Goal: Task Accomplishment & Management: Use online tool/utility

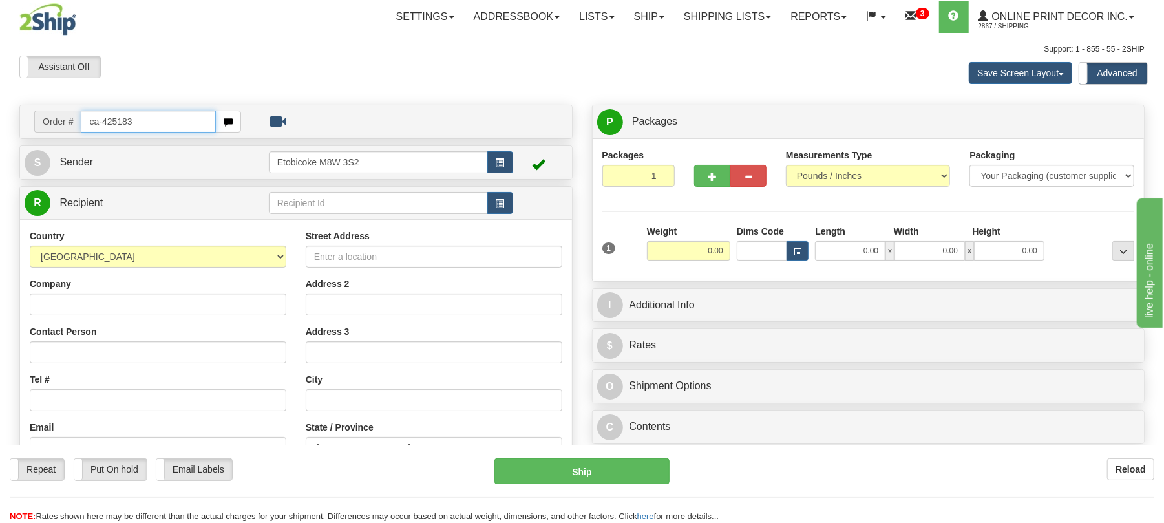
type input "ca-425183"
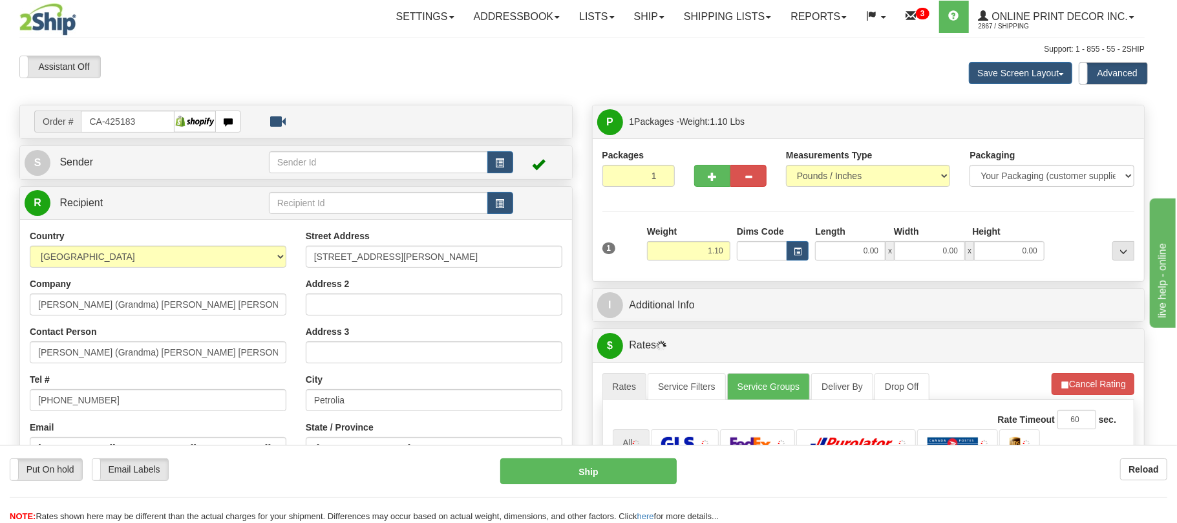
type input "PETROLIA"
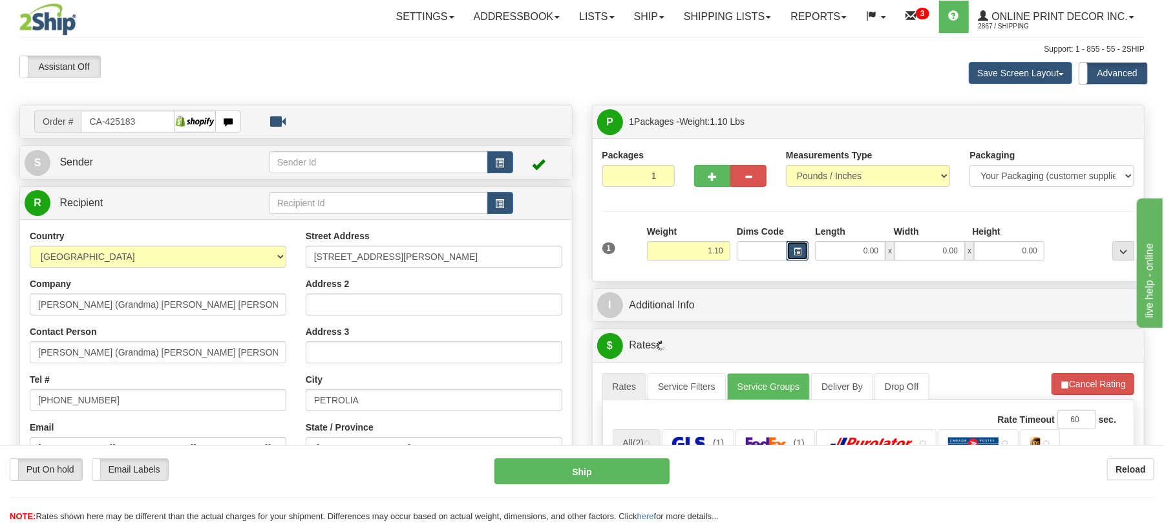
click at [794, 253] on span "button" at bounding box center [798, 251] width 8 height 7
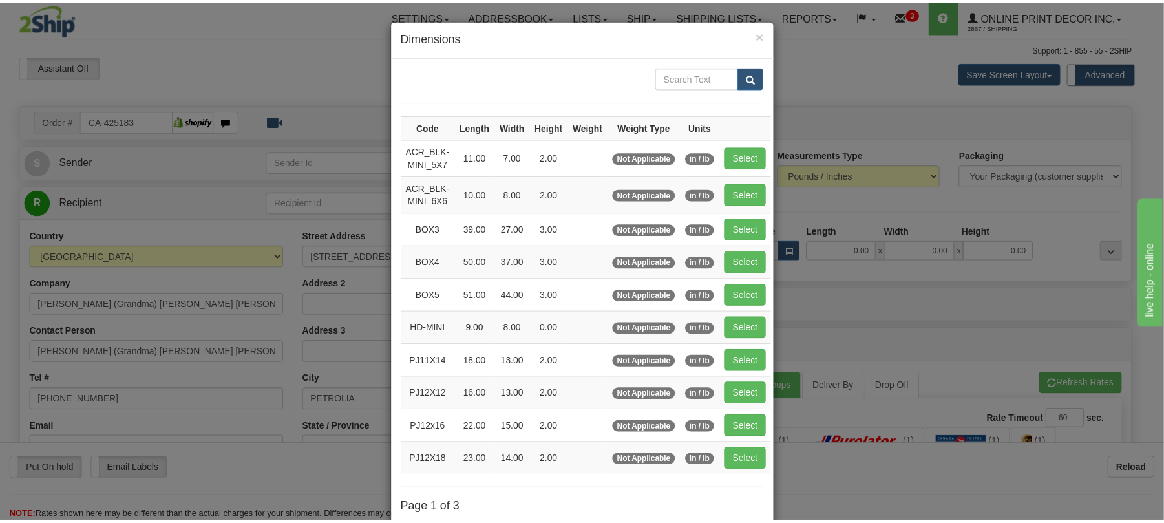
scroll to position [86, 0]
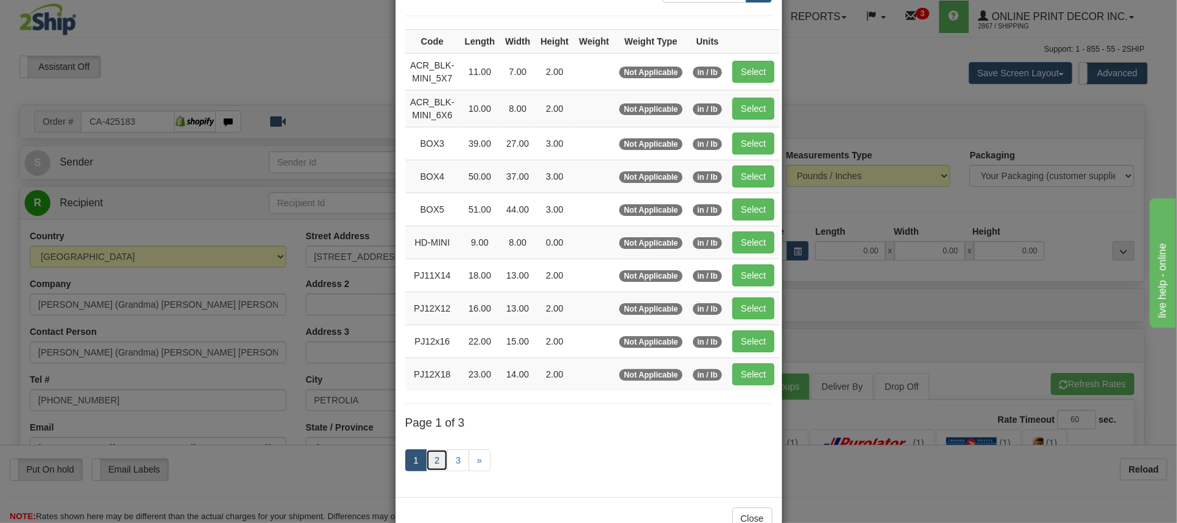
click at [438, 463] on link "2" at bounding box center [437, 460] width 22 height 22
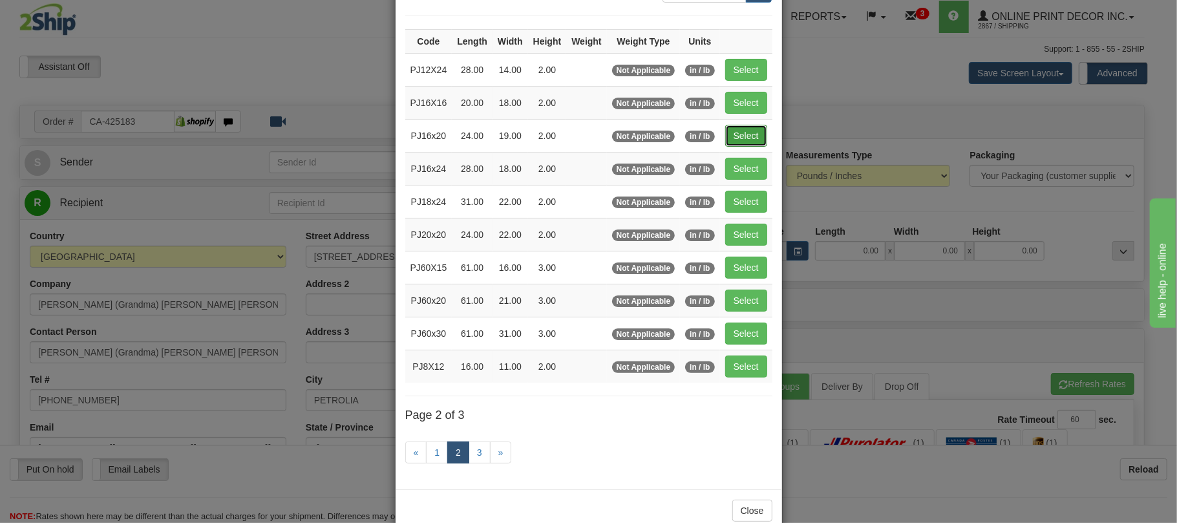
click at [750, 141] on button "Select" at bounding box center [746, 136] width 42 height 22
type input "PJ16x20"
type input "24.00"
type input "19.00"
type input "2.00"
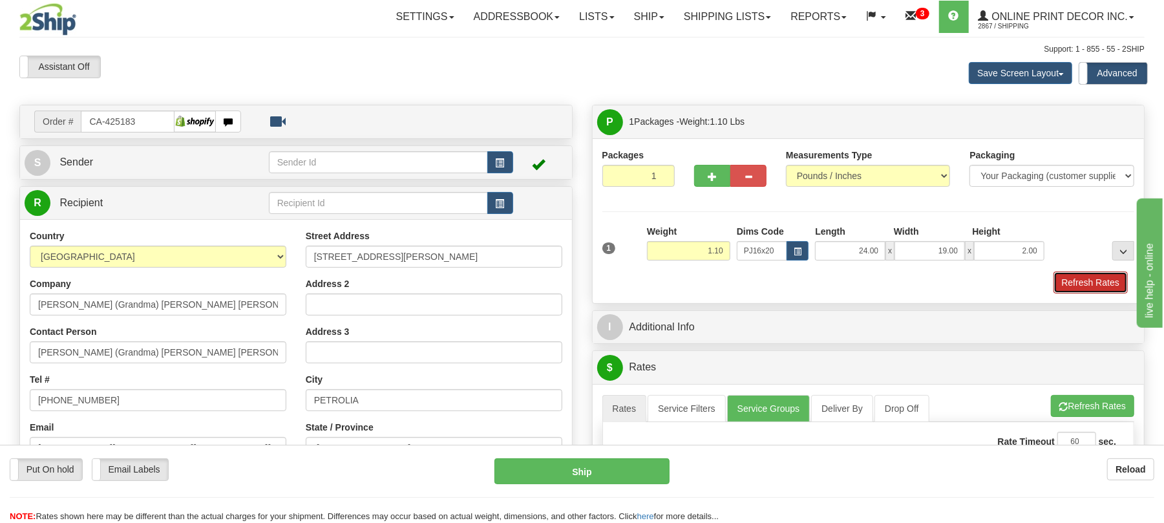
click at [1086, 281] on button "Refresh Rates" at bounding box center [1091, 282] width 74 height 22
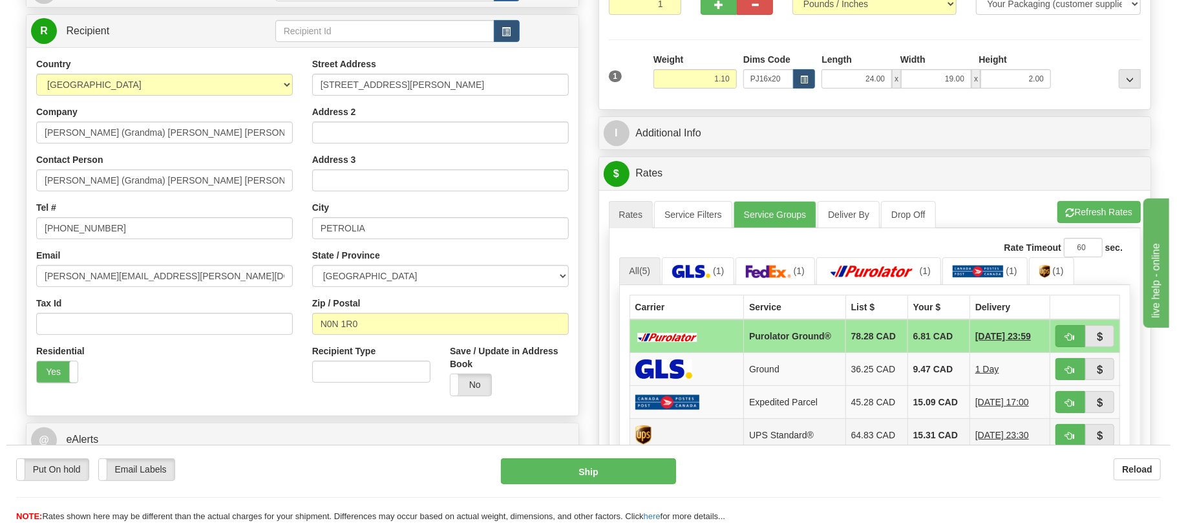
scroll to position [259, 0]
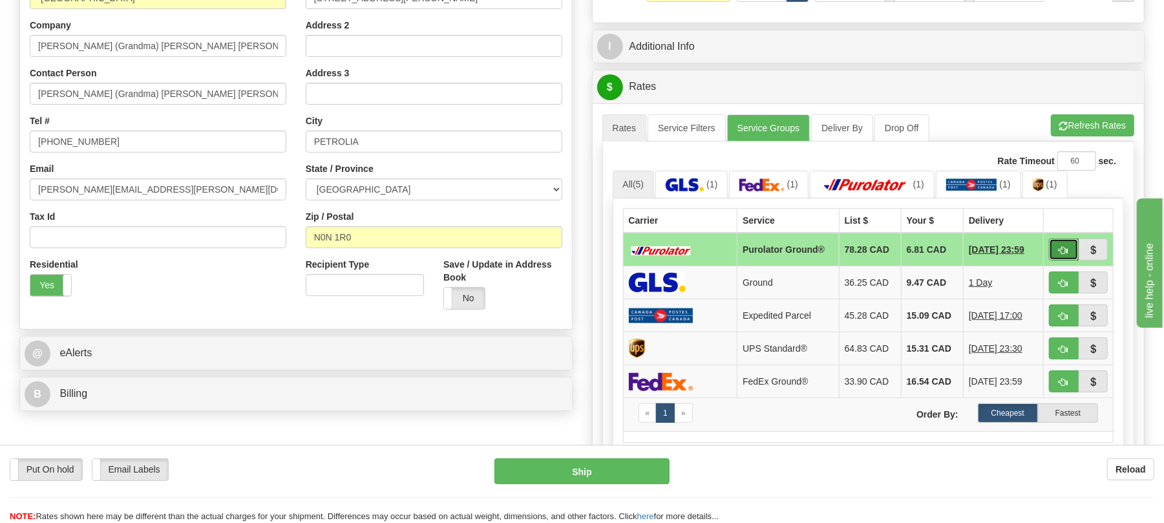
click at [1059, 255] on span "button" at bounding box center [1063, 250] width 9 height 8
type input "260"
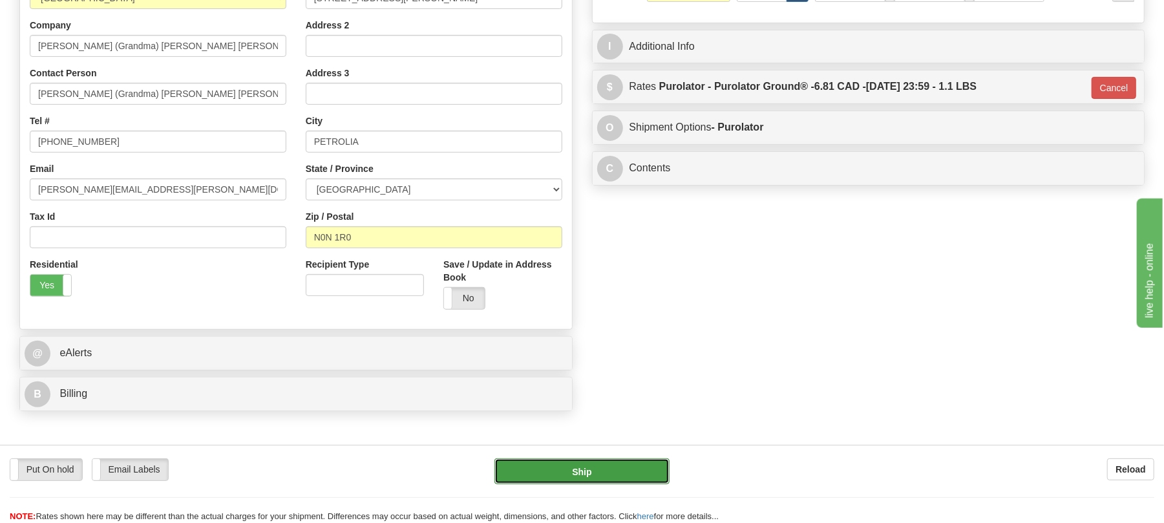
click at [551, 479] on button "Ship" at bounding box center [582, 471] width 175 height 26
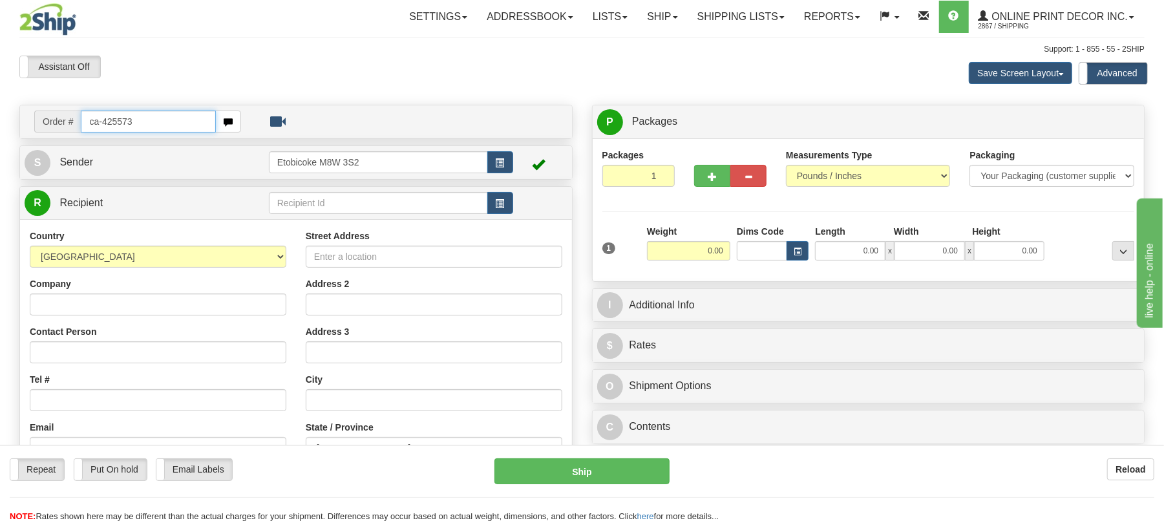
type input "ca-425573"
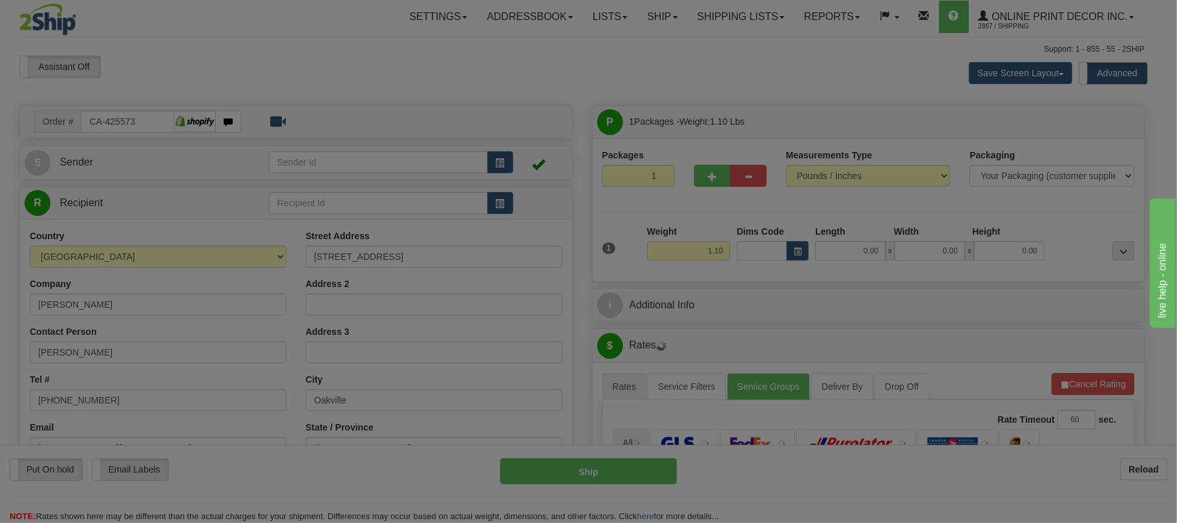
type input "OAKVILLE"
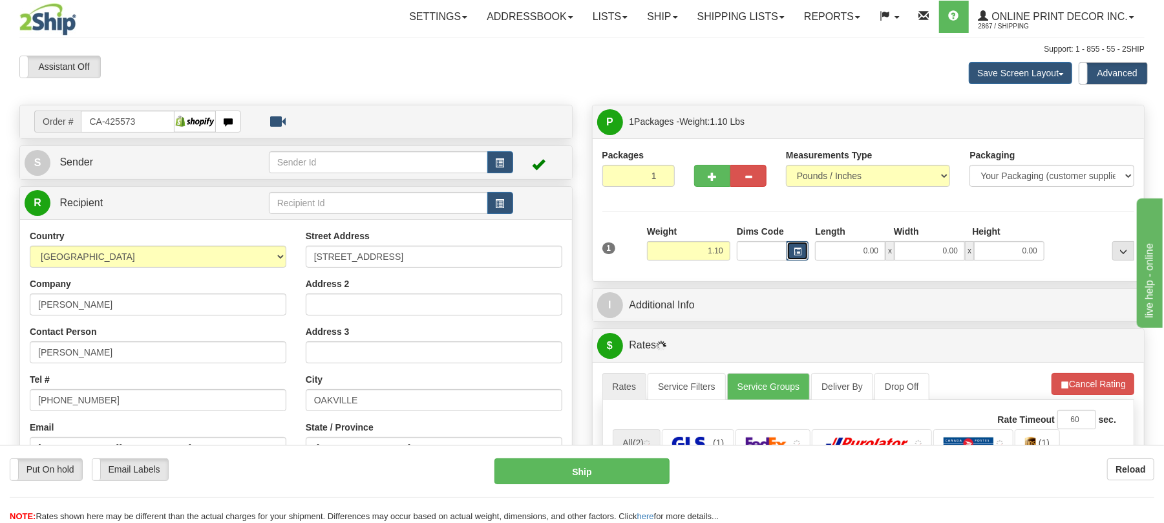
click at [796, 244] on button "button" at bounding box center [798, 250] width 22 height 19
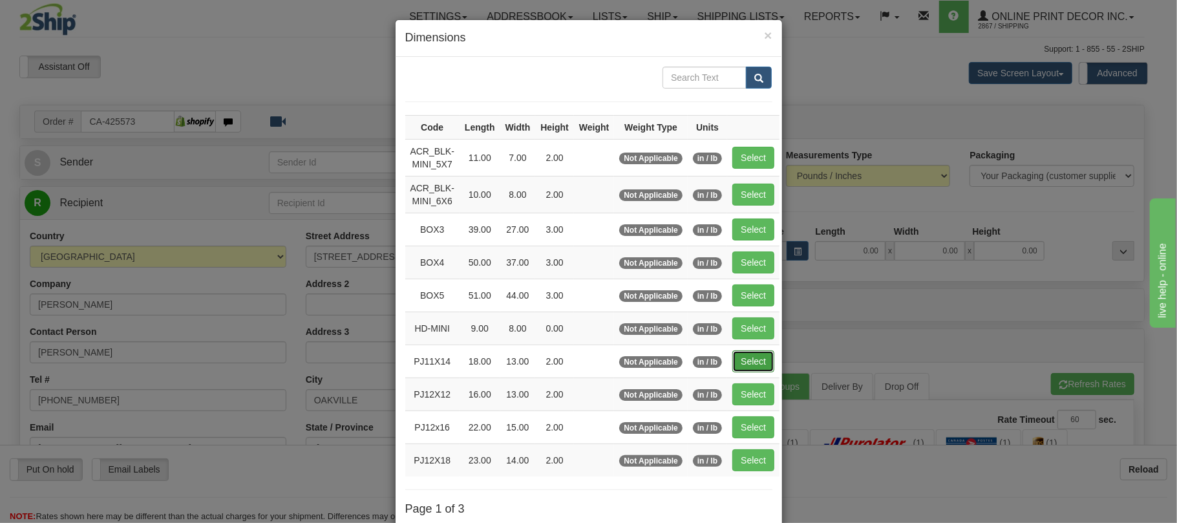
click at [749, 372] on button "Select" at bounding box center [753, 361] width 42 height 22
type input "PJ11X14"
type input "18.00"
type input "13.00"
type input "2.00"
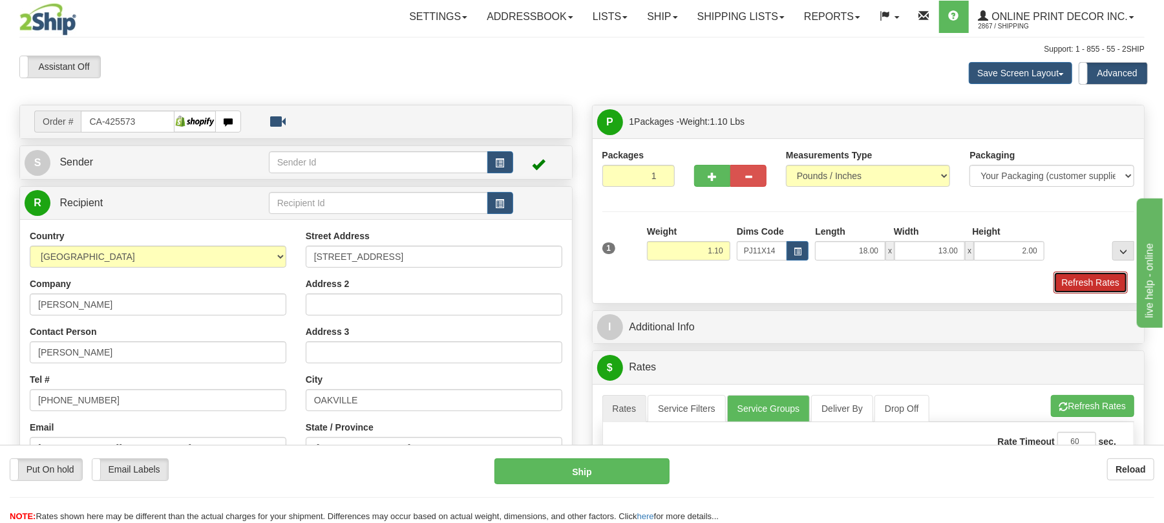
click at [1072, 282] on button "Refresh Rates" at bounding box center [1091, 282] width 74 height 22
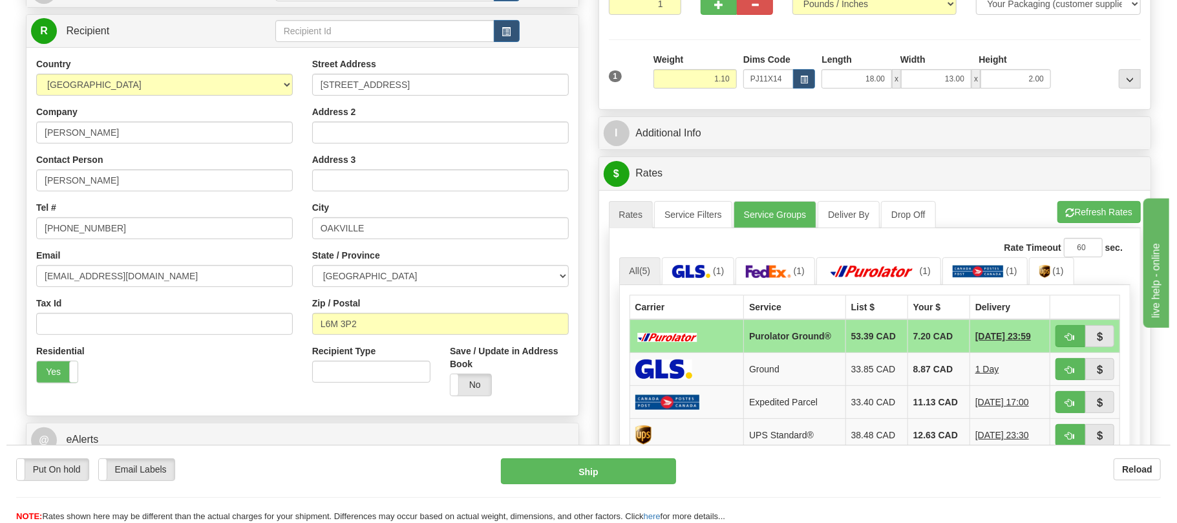
scroll to position [259, 0]
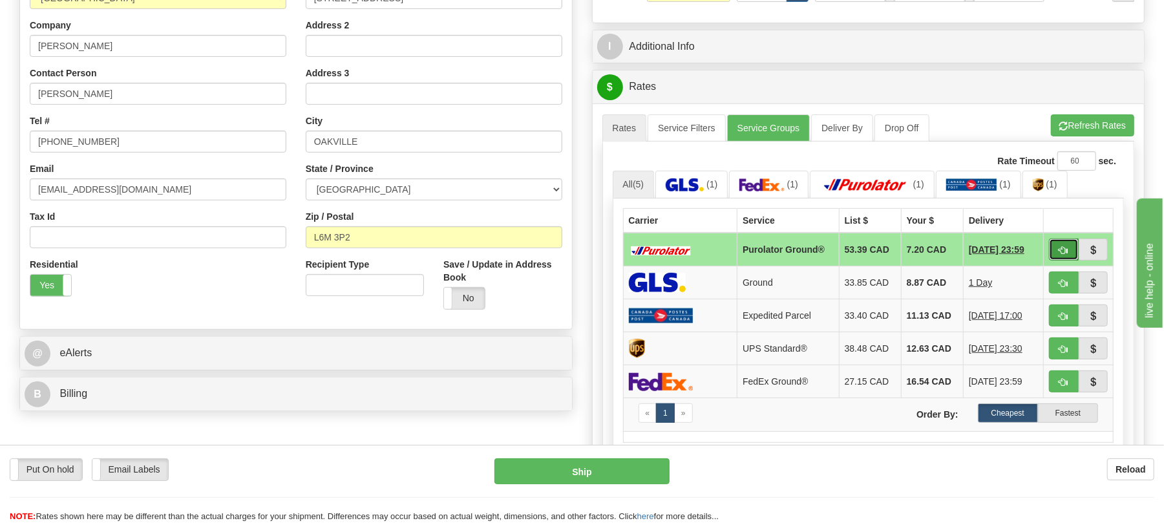
click at [1060, 255] on span "button" at bounding box center [1063, 250] width 9 height 8
type input "260"
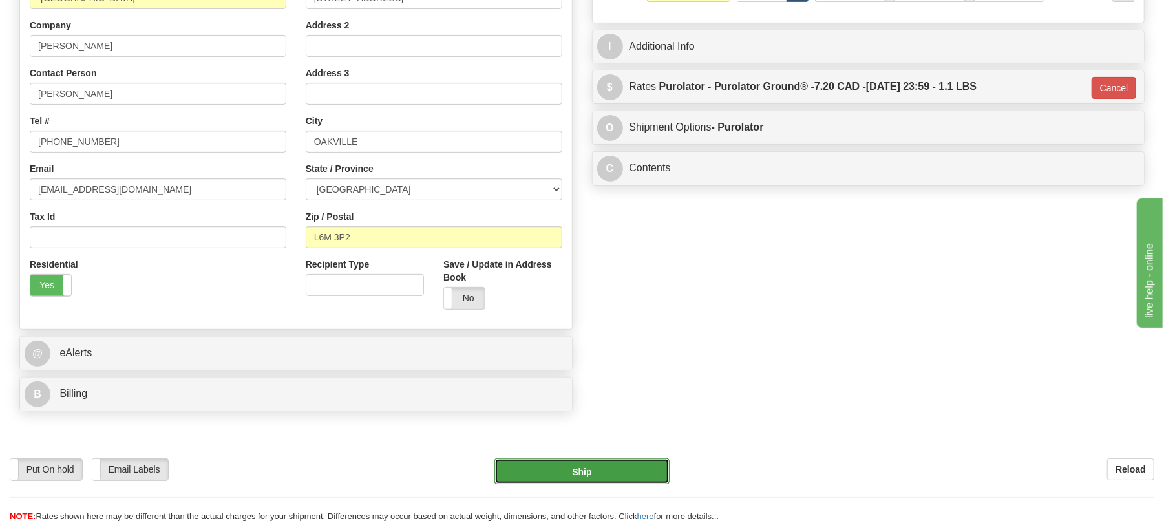
click at [622, 463] on button "Ship" at bounding box center [582, 471] width 175 height 26
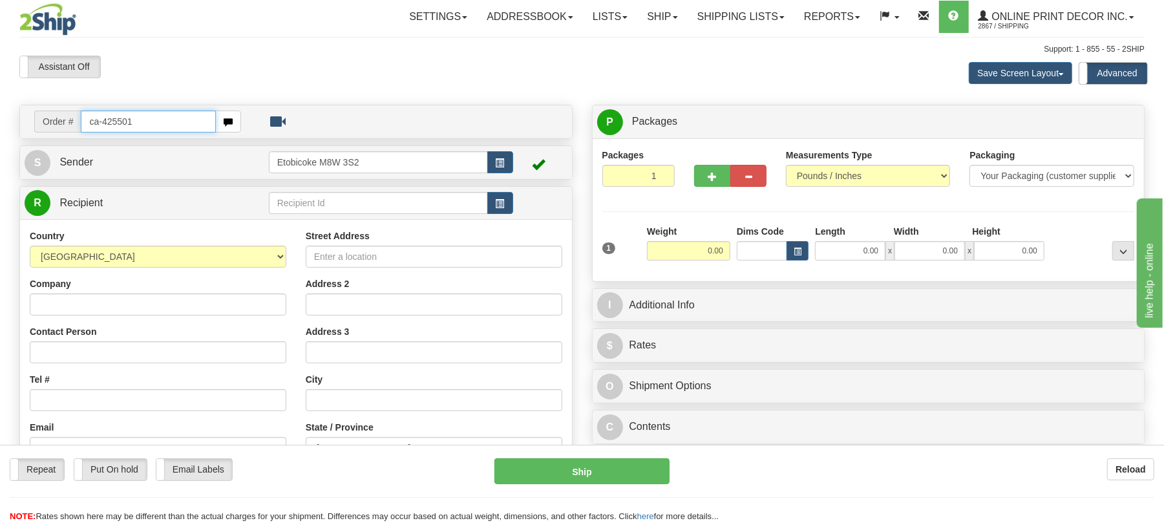
type input "ca-425501"
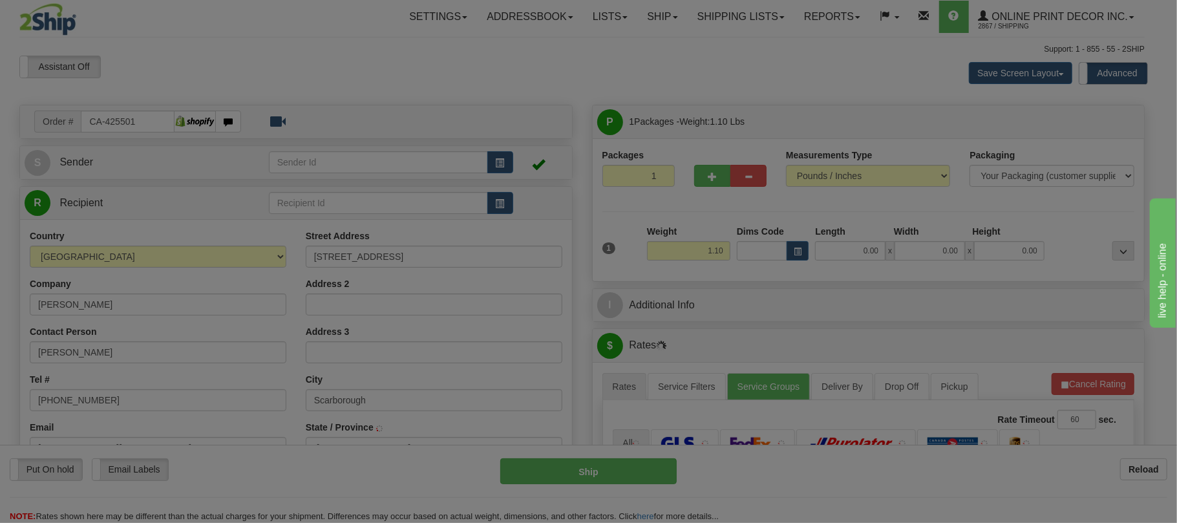
type input "SCARBOROUGH"
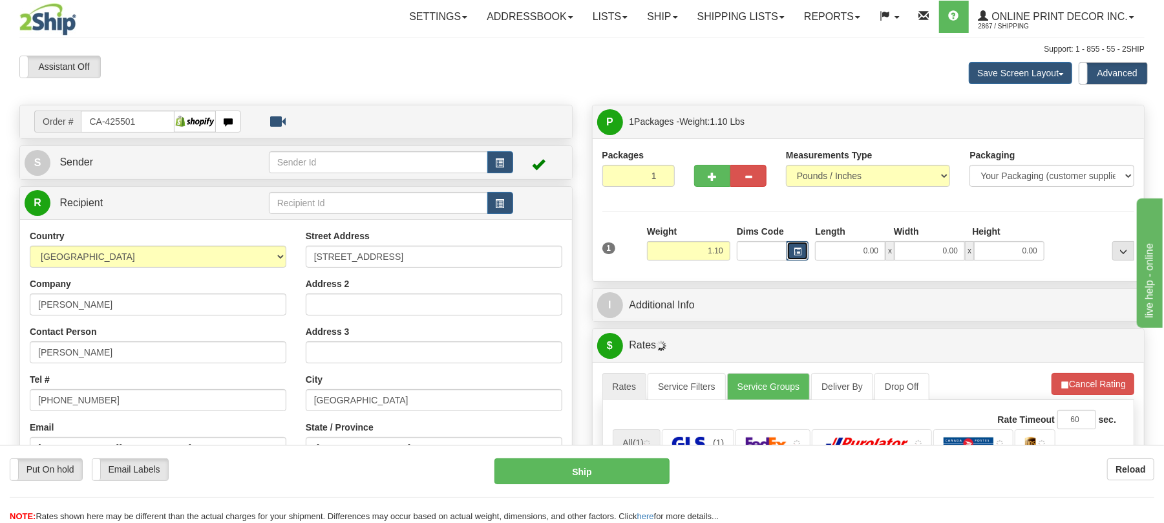
click at [798, 255] on span "button" at bounding box center [798, 251] width 8 height 7
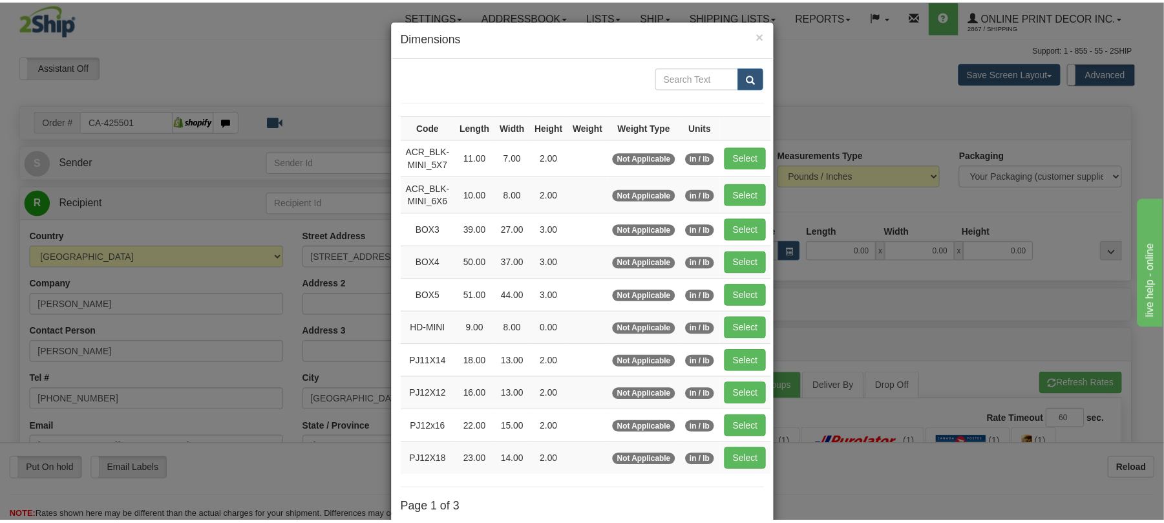
scroll to position [86, 0]
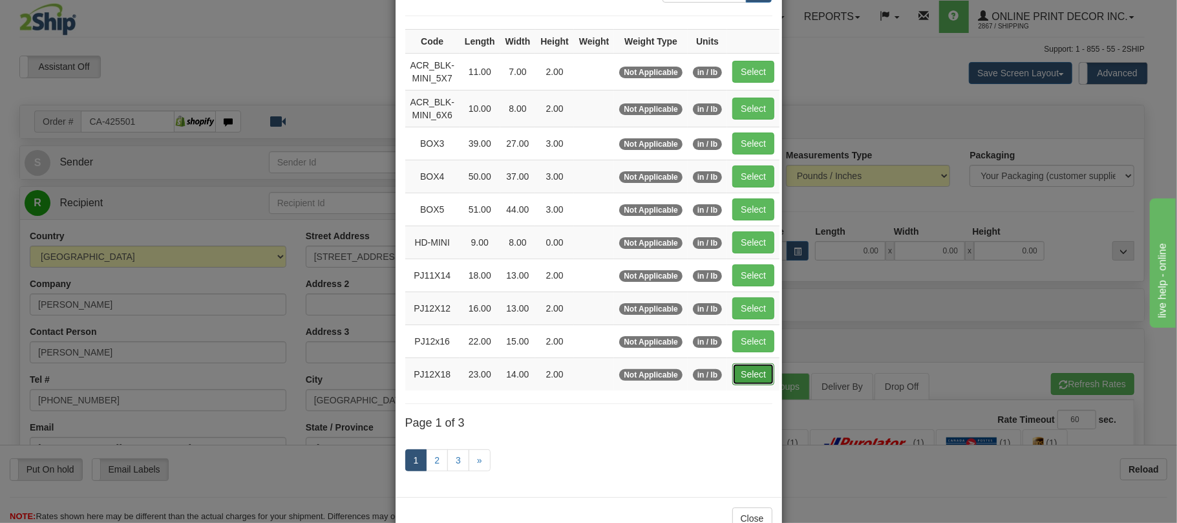
click at [751, 384] on button "Select" at bounding box center [753, 374] width 42 height 22
type input "PJ12X18"
type input "23.00"
type input "14.00"
type input "2.00"
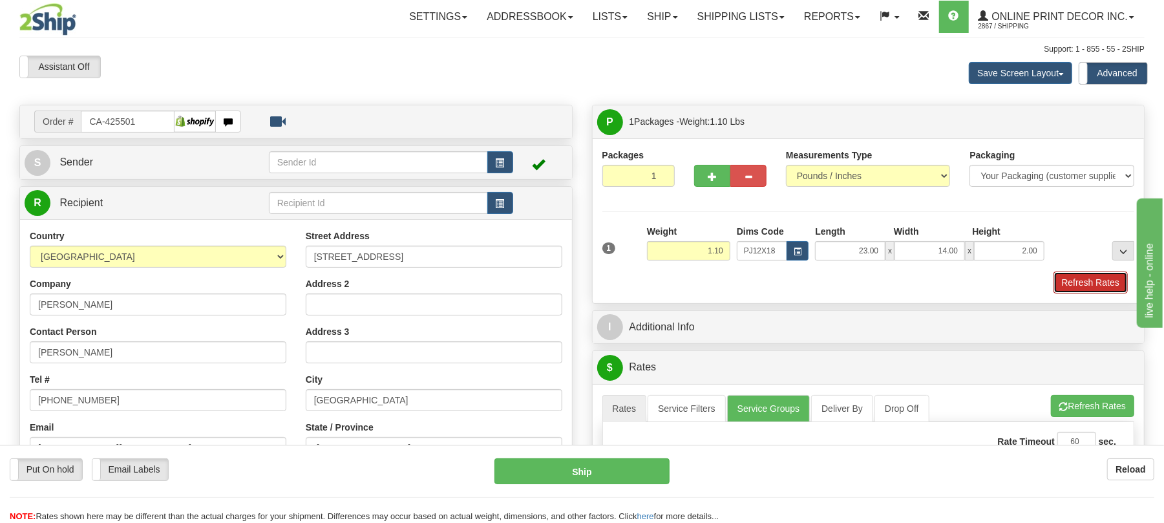
click at [1121, 287] on button "Refresh Rates" at bounding box center [1091, 282] width 74 height 22
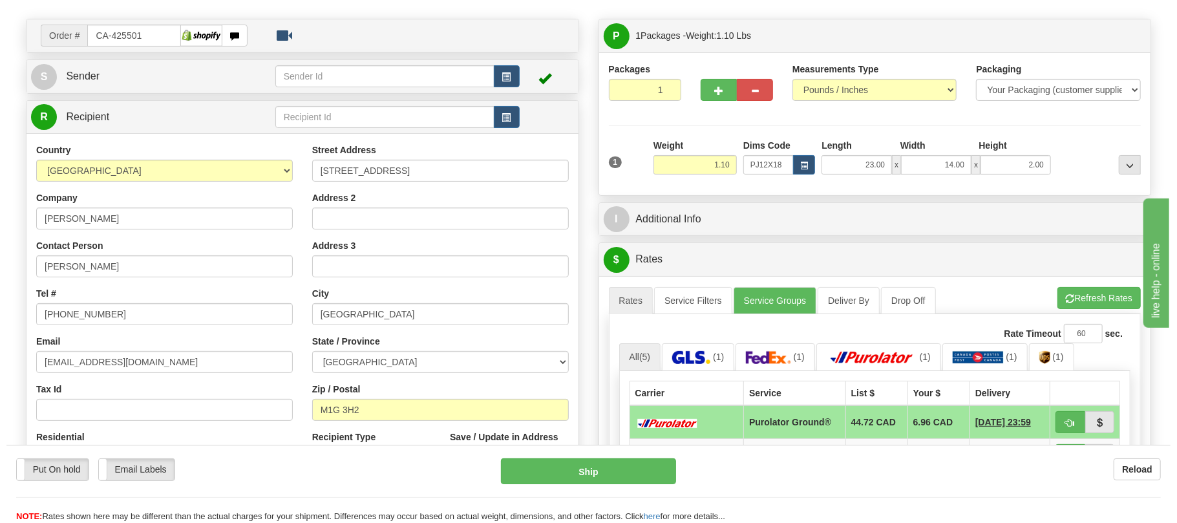
scroll to position [172, 0]
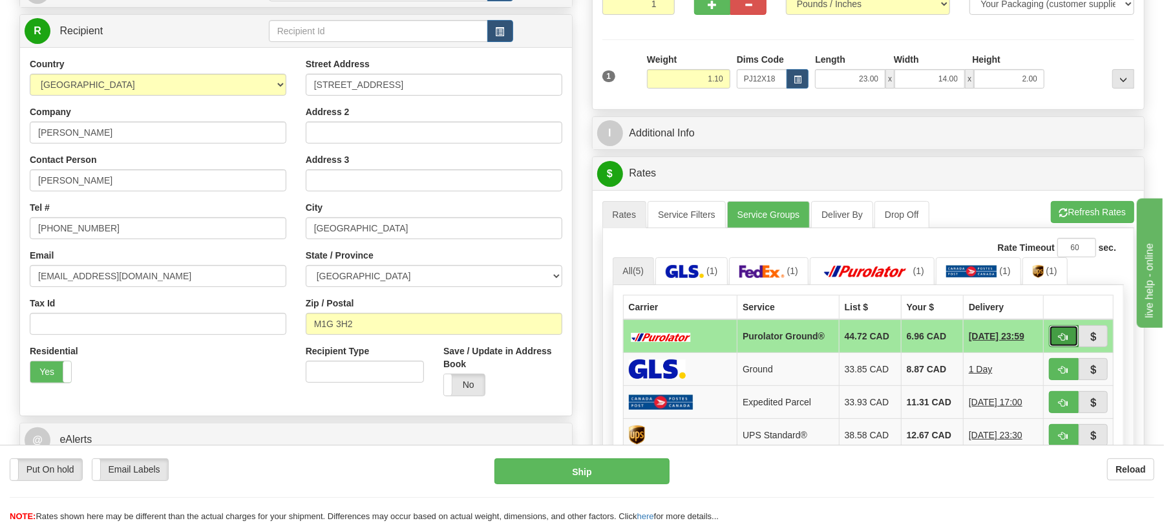
click at [1049, 341] on button "button" at bounding box center [1064, 336] width 30 height 22
type input "260"
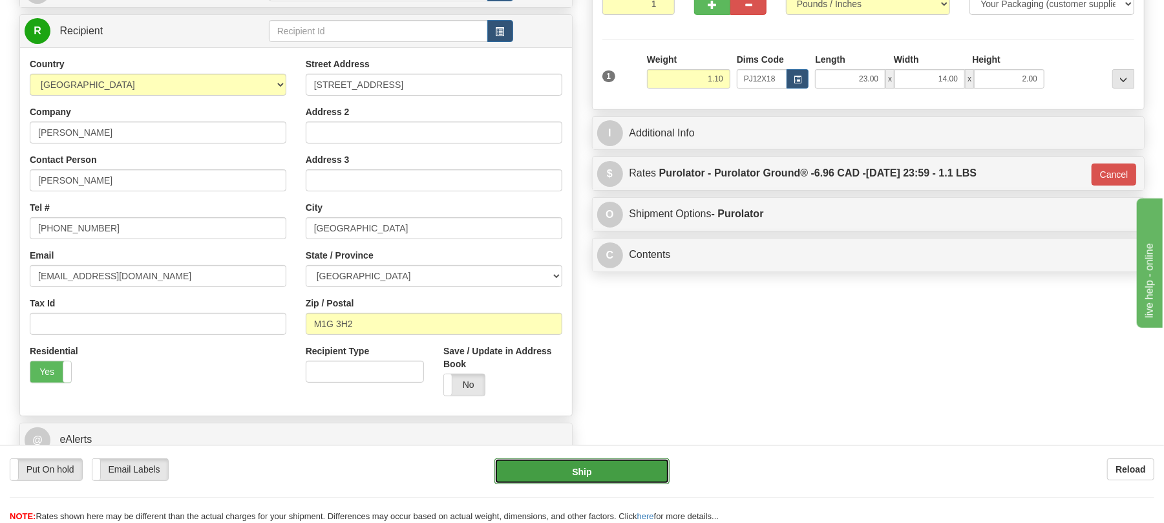
click at [629, 467] on button "Ship" at bounding box center [582, 471] width 175 height 26
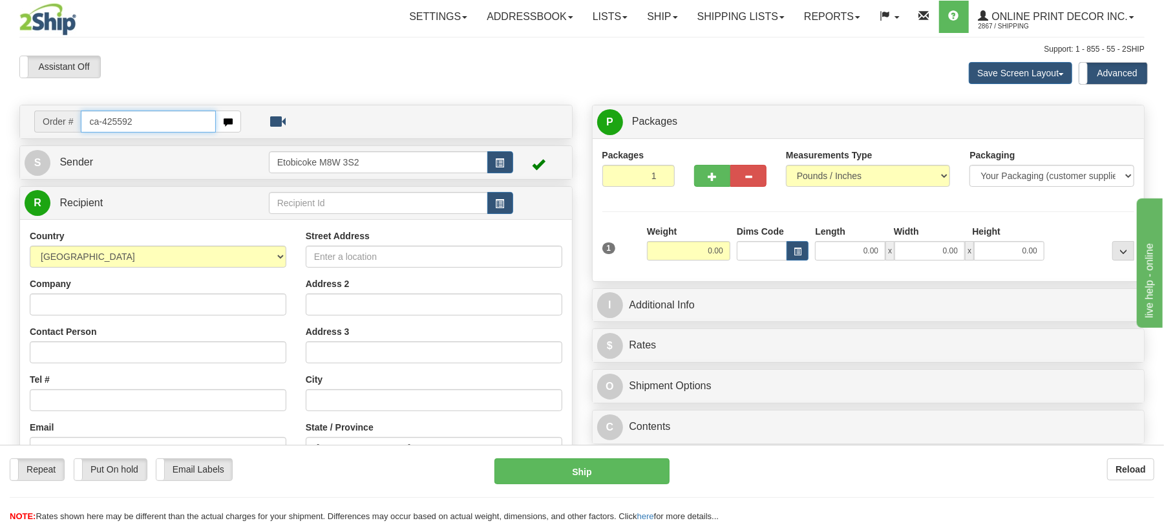
type input "ca-425592"
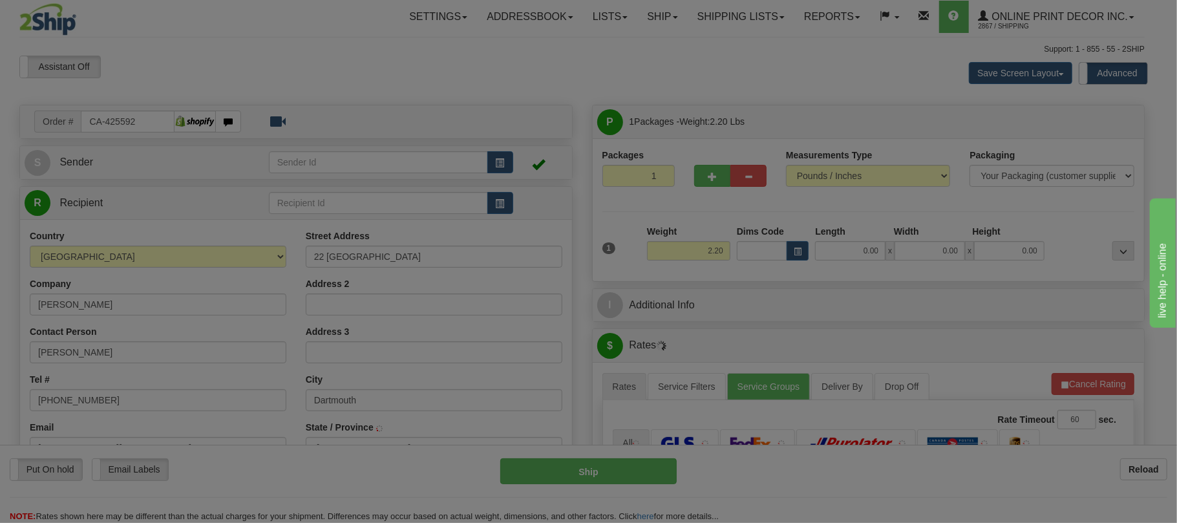
type input "DARTMOUTH"
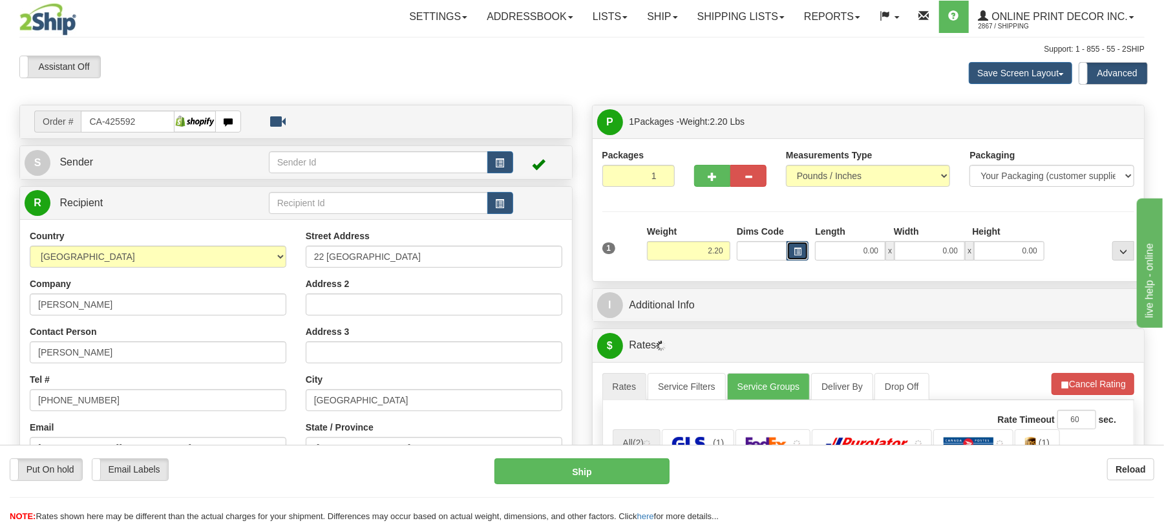
click at [799, 244] on button "button" at bounding box center [798, 250] width 22 height 19
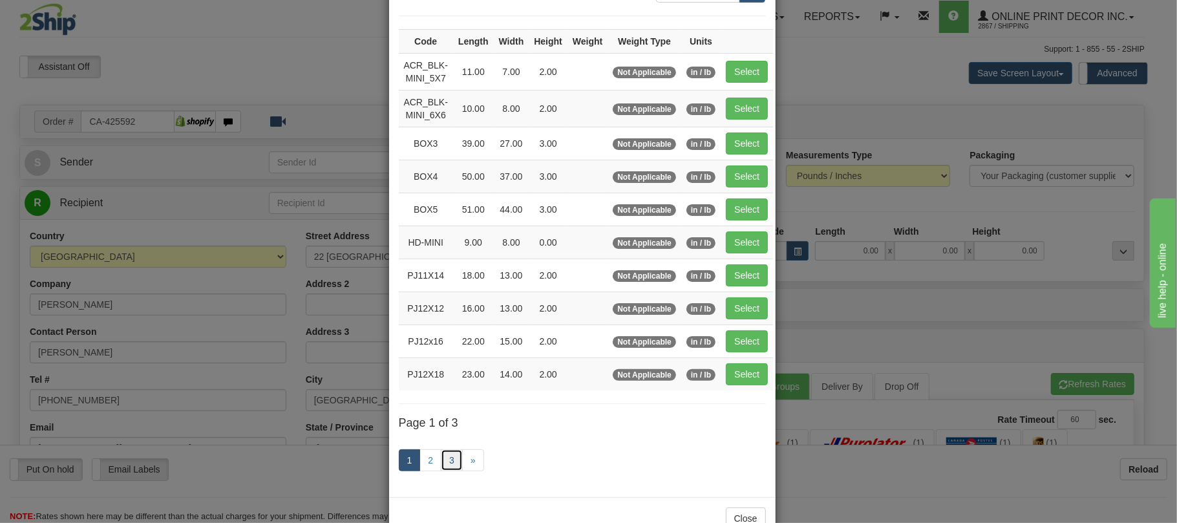
click at [441, 459] on link "3" at bounding box center [452, 460] width 22 height 22
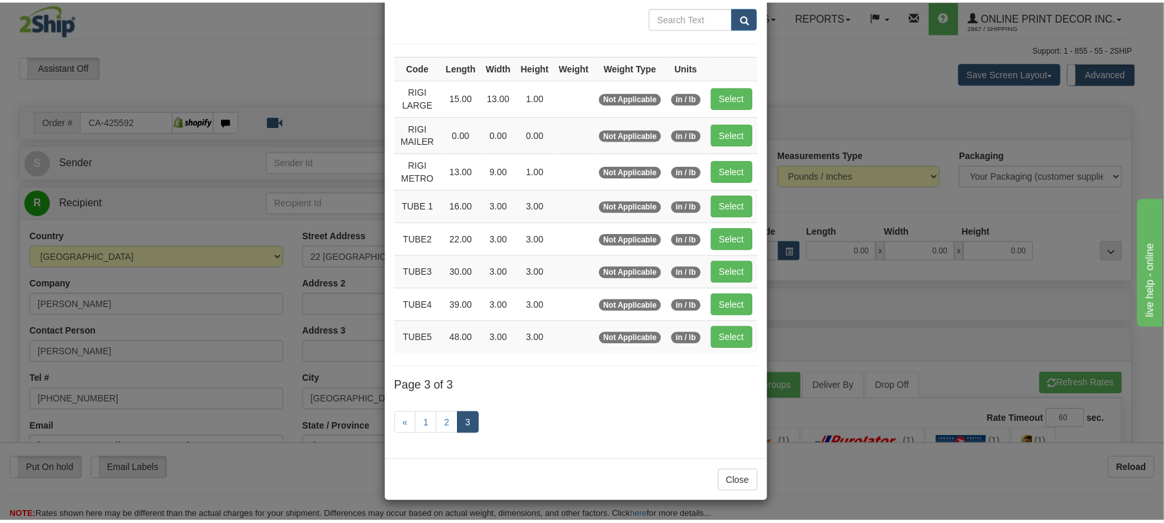
scroll to position [66, 0]
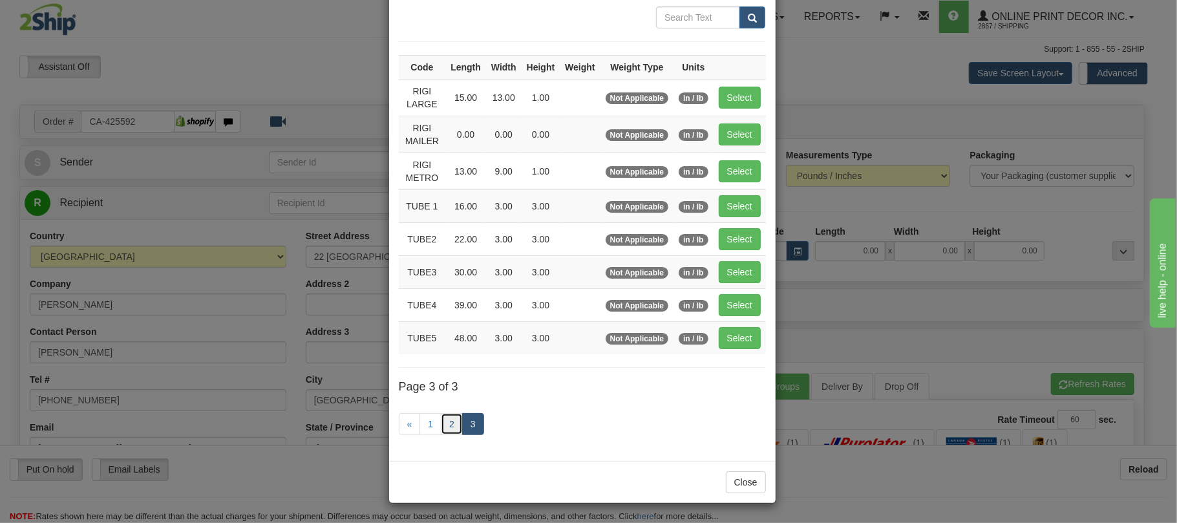
click at [441, 425] on link "2" at bounding box center [452, 424] width 22 height 22
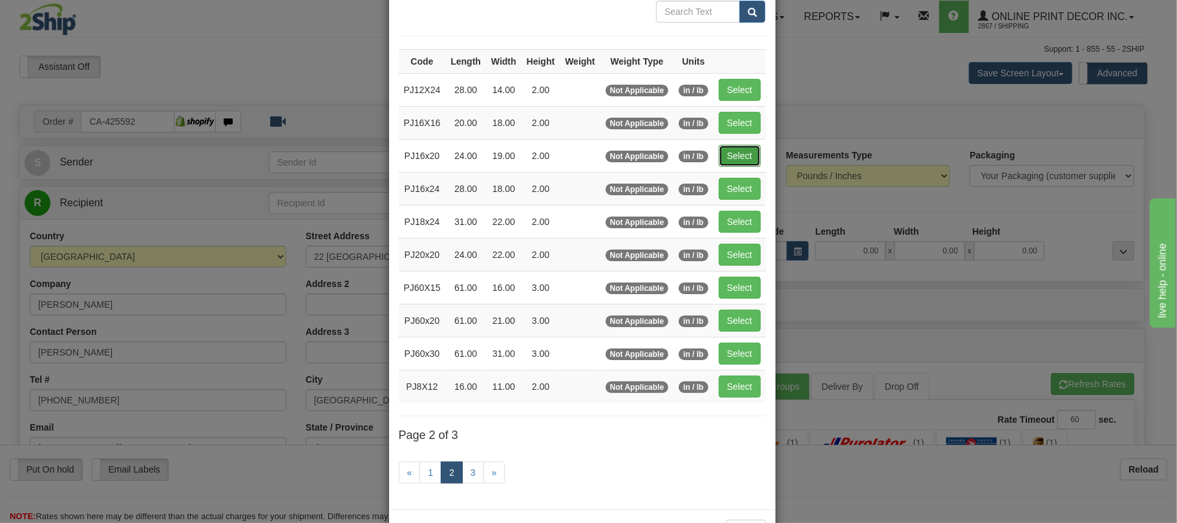
click at [761, 158] on button "Select" at bounding box center [740, 156] width 42 height 22
type input "PJ16x20"
type input "24.00"
type input "19.00"
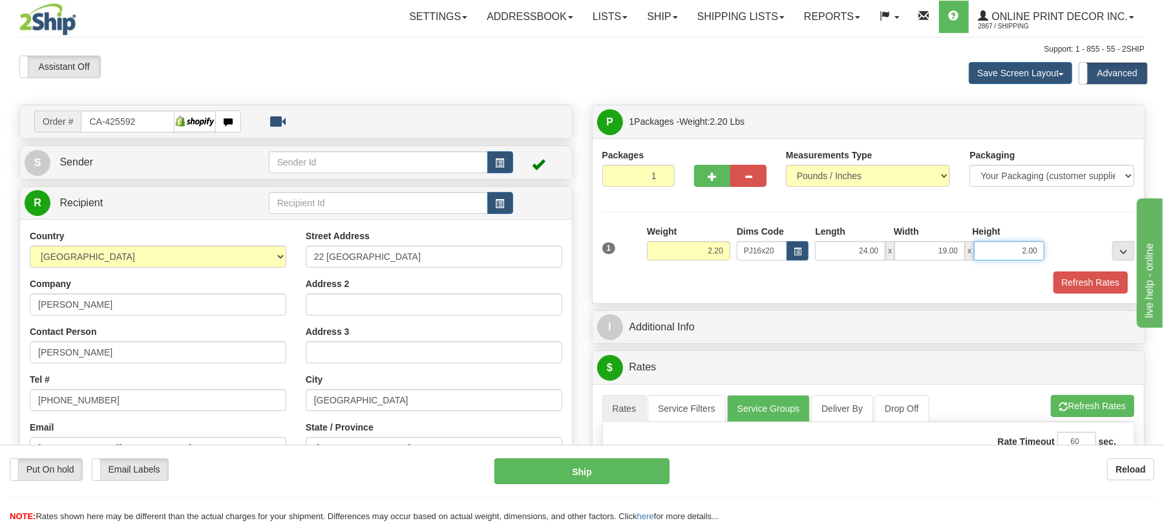
drag, startPoint x: 1027, startPoint y: 253, endPoint x: 1012, endPoint y: 252, distance: 14.3
click at [1012, 252] on input "2.00" at bounding box center [1009, 250] width 70 height 19
type input "4.00"
click at [1087, 283] on button "Refresh Rates" at bounding box center [1091, 282] width 74 height 22
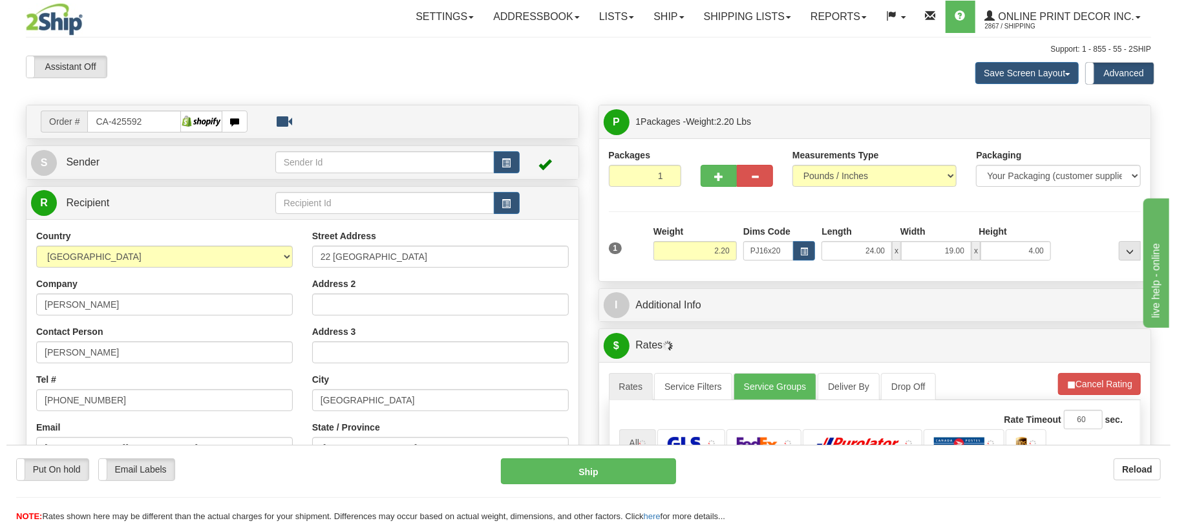
scroll to position [172, 0]
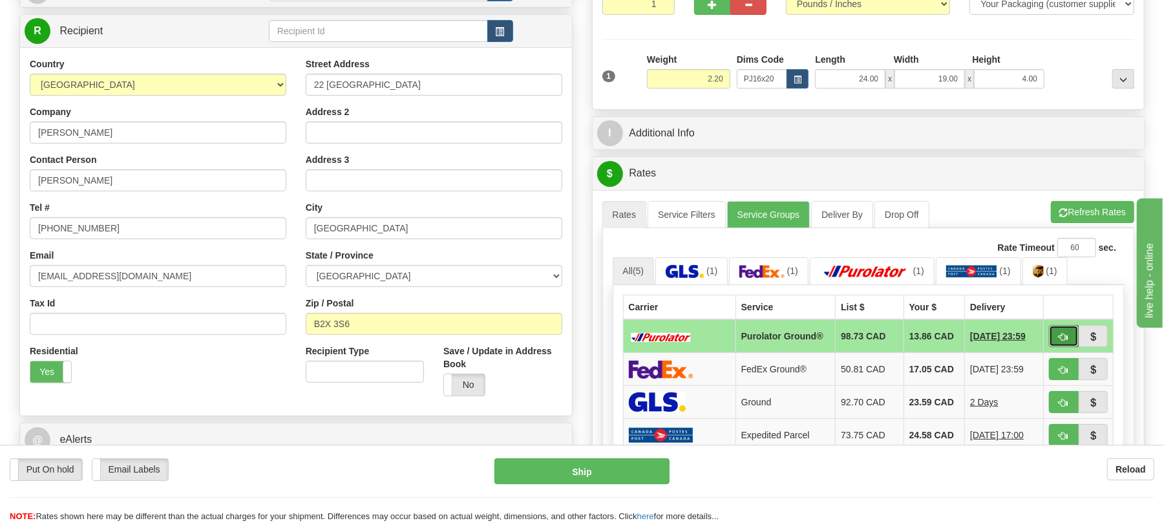
click at [1058, 334] on button "button" at bounding box center [1064, 336] width 30 height 22
type input "260"
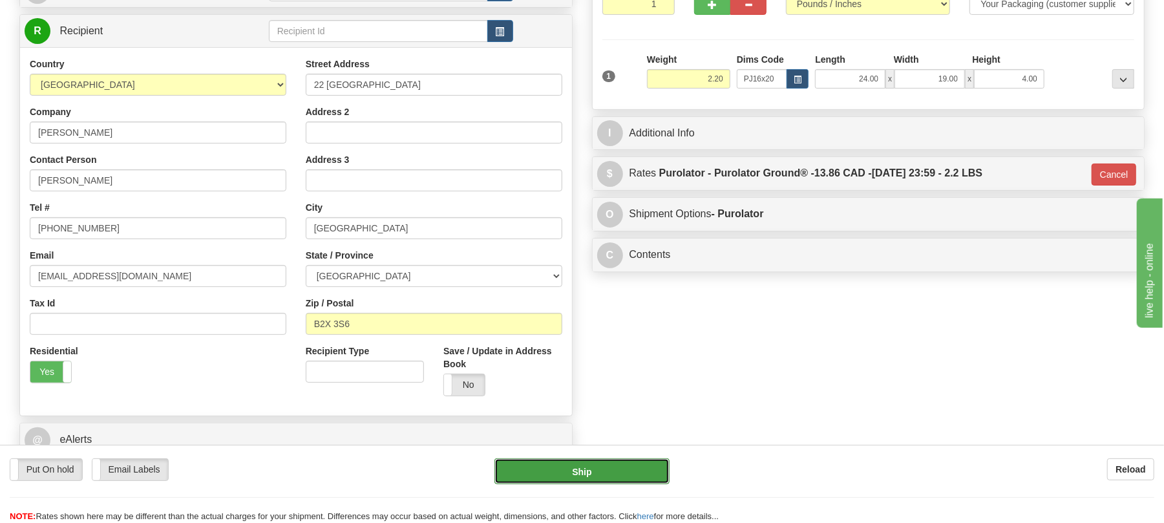
click at [632, 468] on button "Ship" at bounding box center [582, 471] width 175 height 26
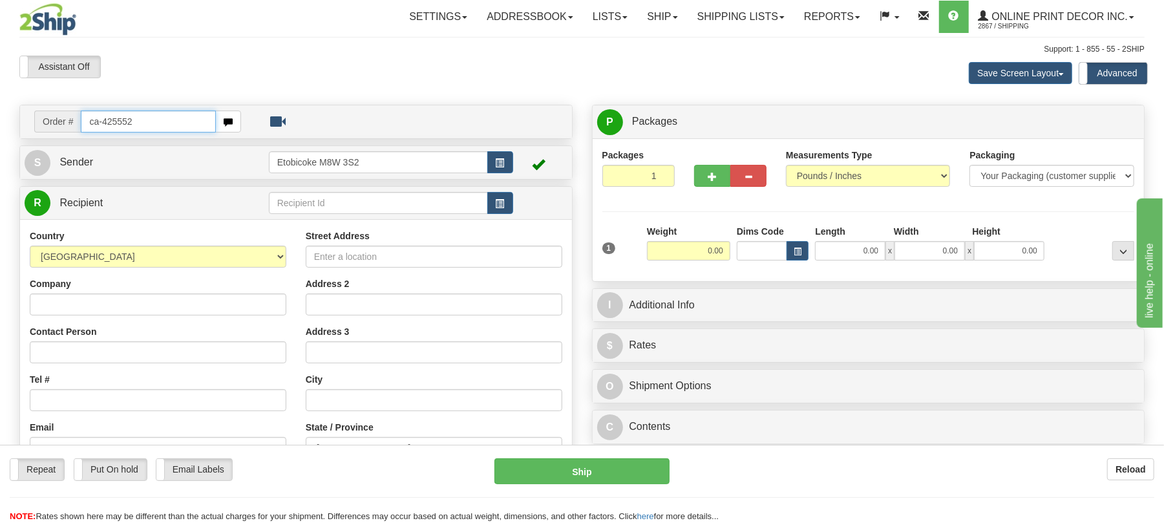
type input "ca-425552"
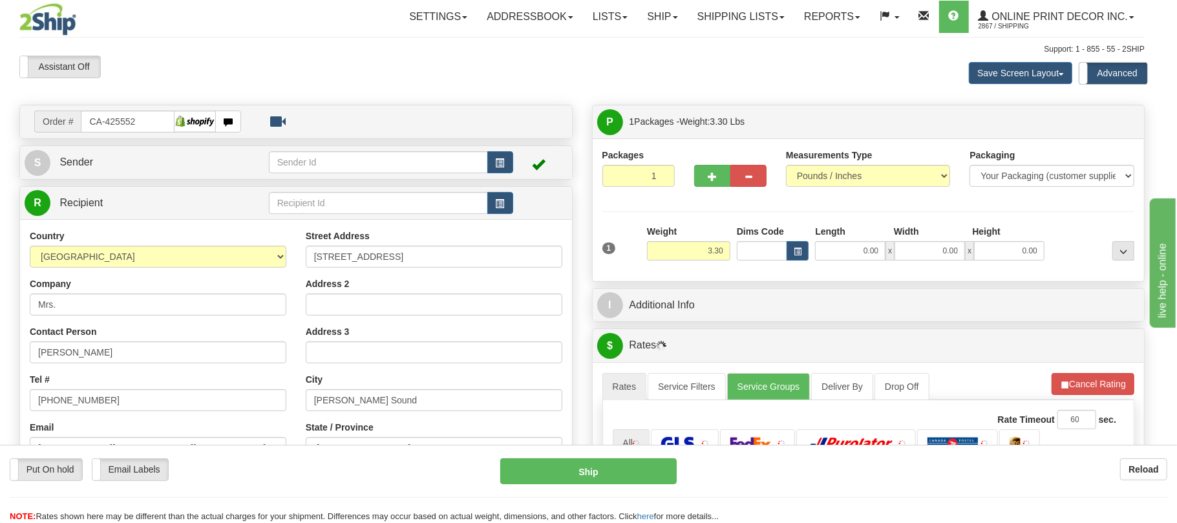
type input "[PERSON_NAME] SOUND"
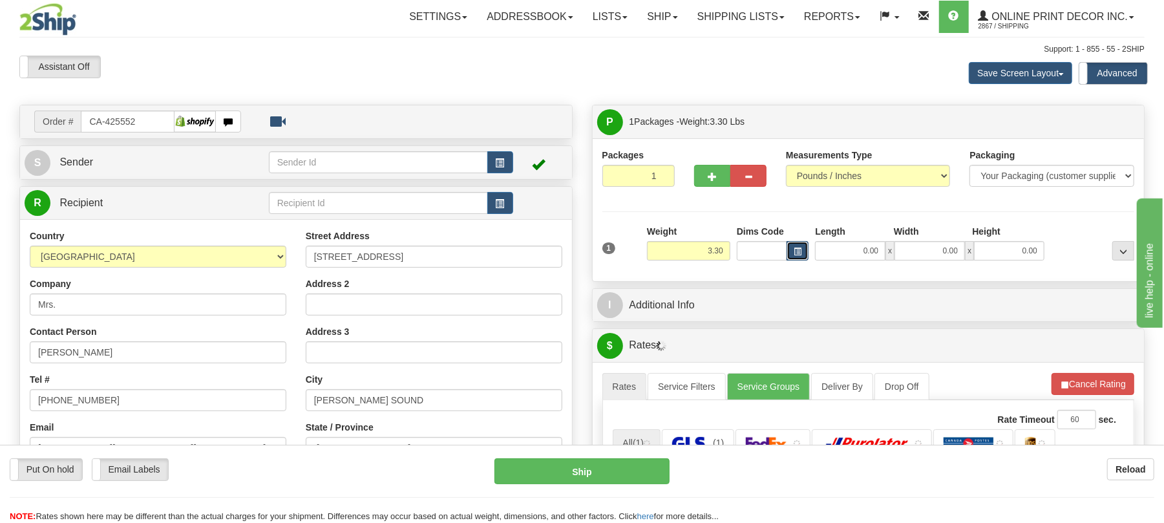
click at [804, 251] on button "button" at bounding box center [798, 250] width 22 height 19
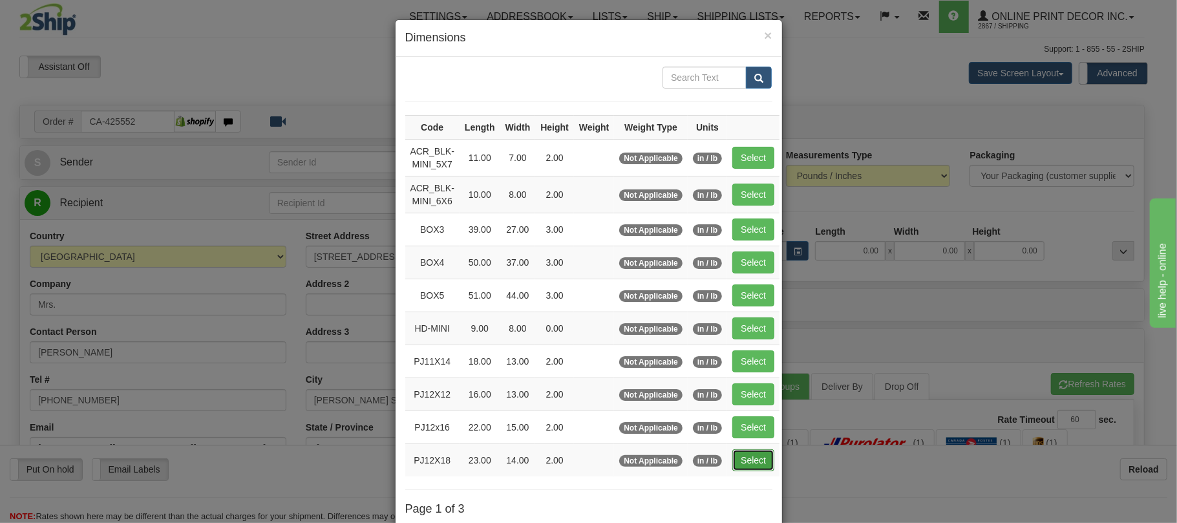
click at [767, 471] on button "Select" at bounding box center [753, 460] width 42 height 22
type input "PJ12X18"
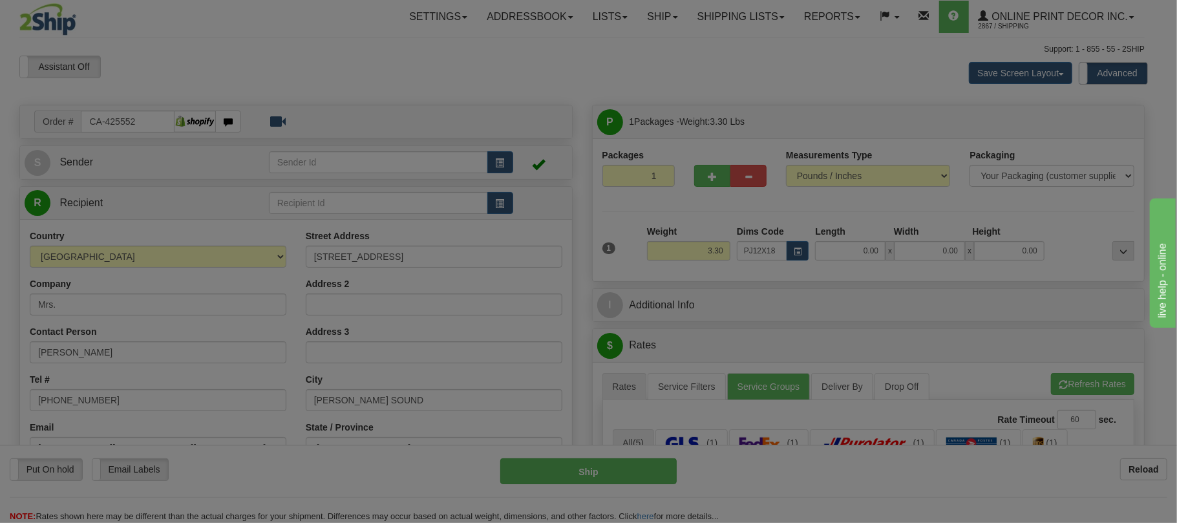
type input "23.00"
type input "14.00"
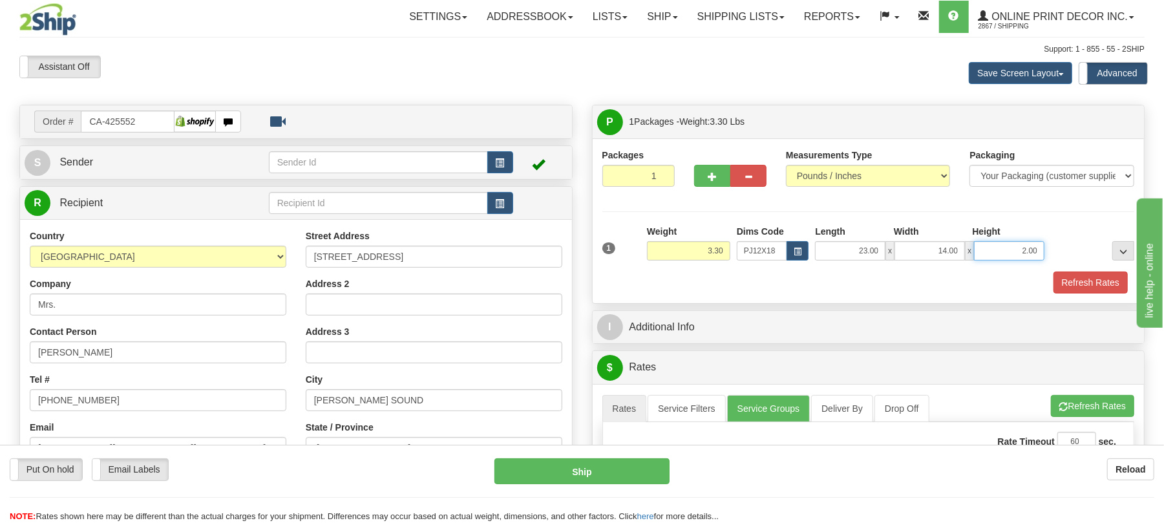
click at [1025, 250] on input "2.00" at bounding box center [1009, 250] width 70 height 19
type input "6.00"
click at [1110, 282] on button "Refresh Rates" at bounding box center [1091, 282] width 74 height 22
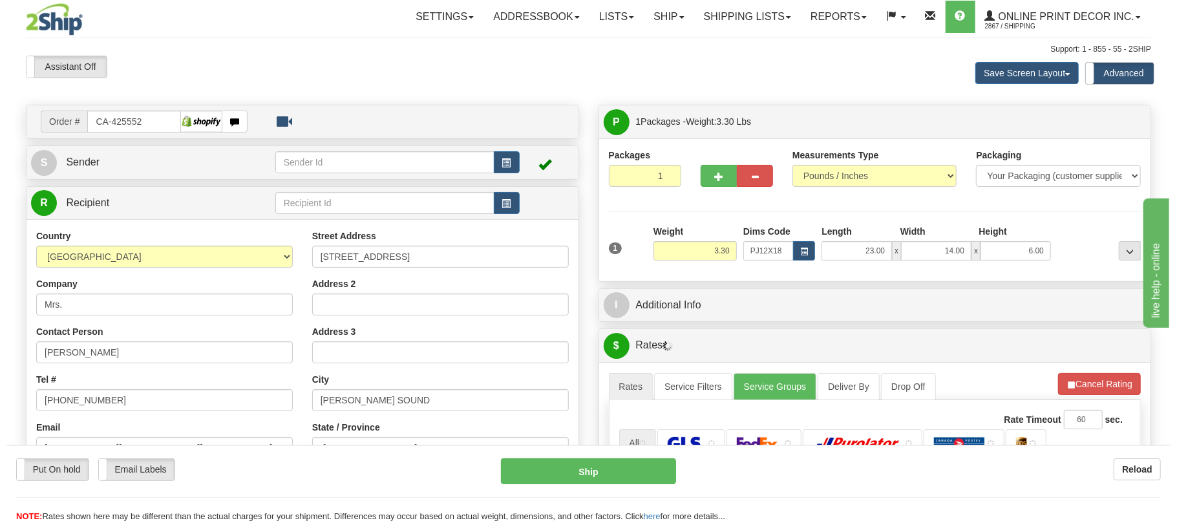
scroll to position [172, 0]
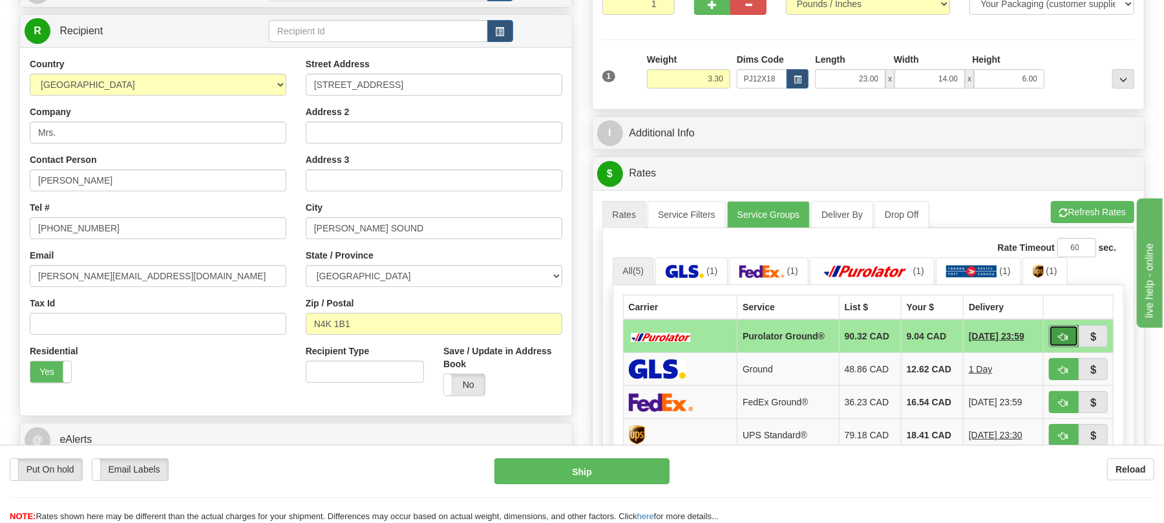
click at [1053, 344] on button "button" at bounding box center [1064, 336] width 30 height 22
type input "260"
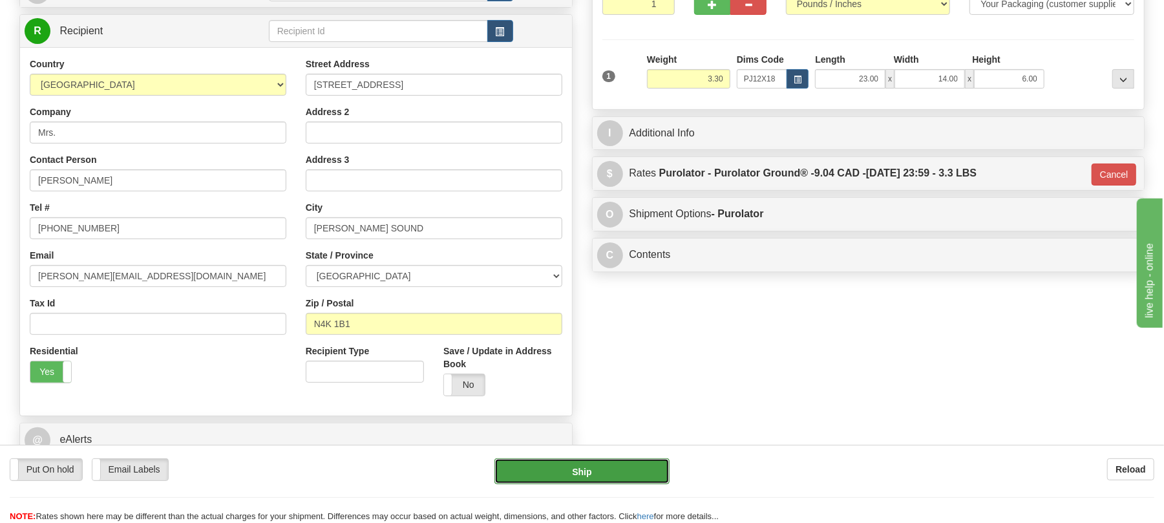
click at [628, 468] on button "Ship" at bounding box center [582, 471] width 175 height 26
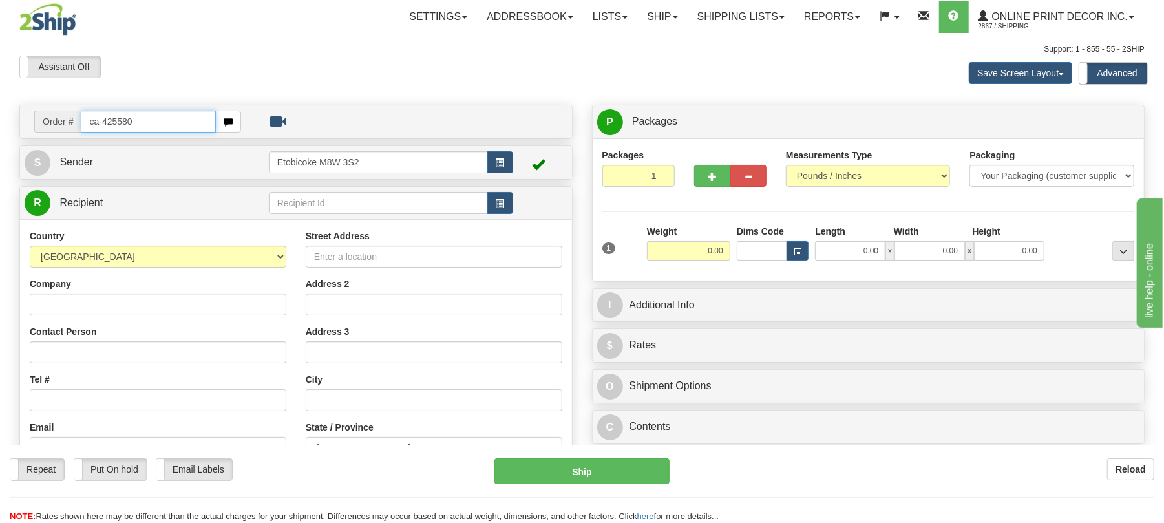
type input "ca-425580"
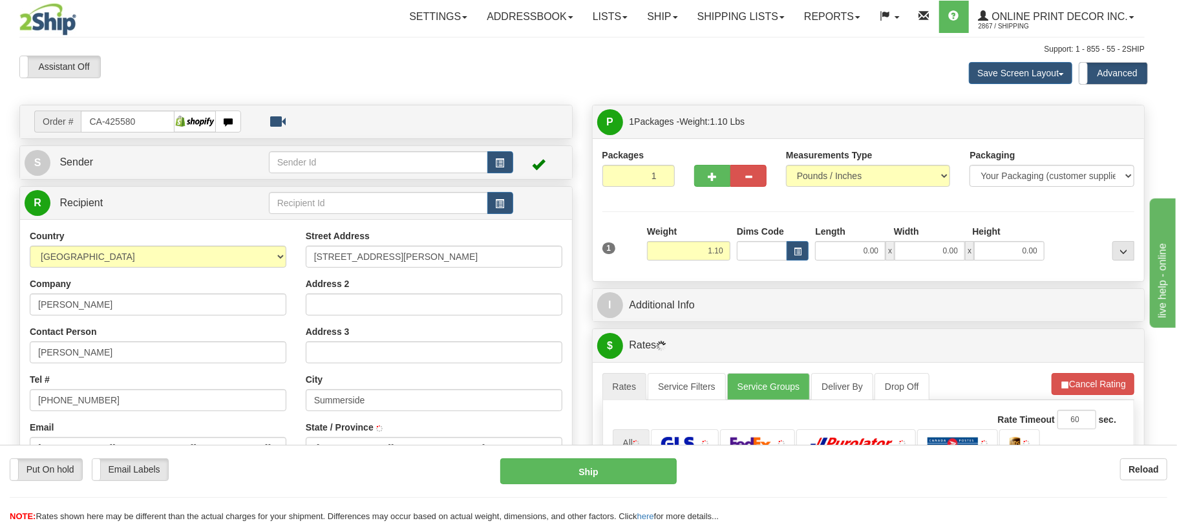
type input "SUMMERSIDE"
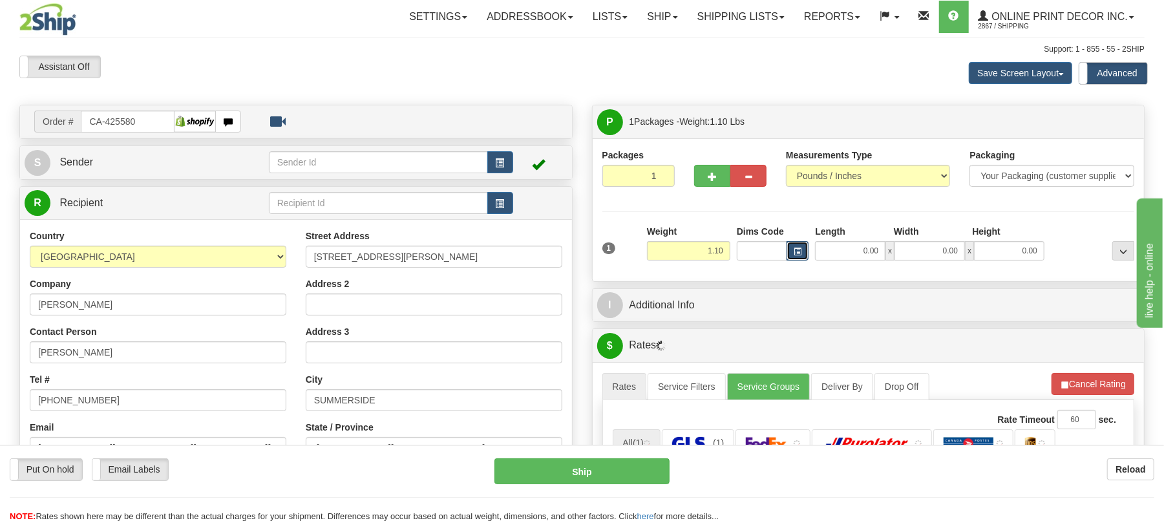
click at [799, 244] on button "button" at bounding box center [798, 250] width 22 height 19
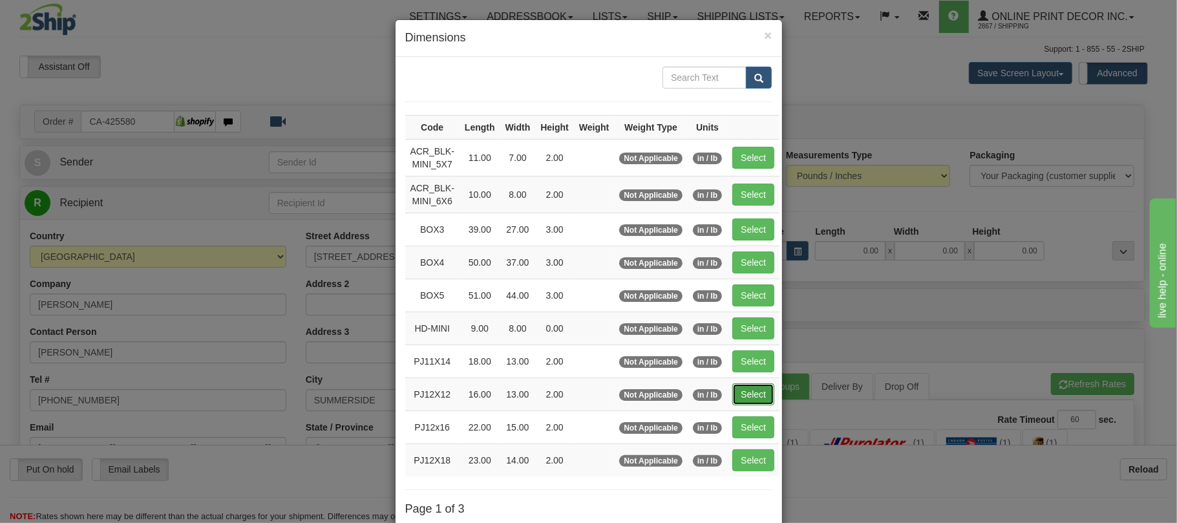
click at [749, 399] on button "Select" at bounding box center [753, 394] width 42 height 22
type input "PJ12X12"
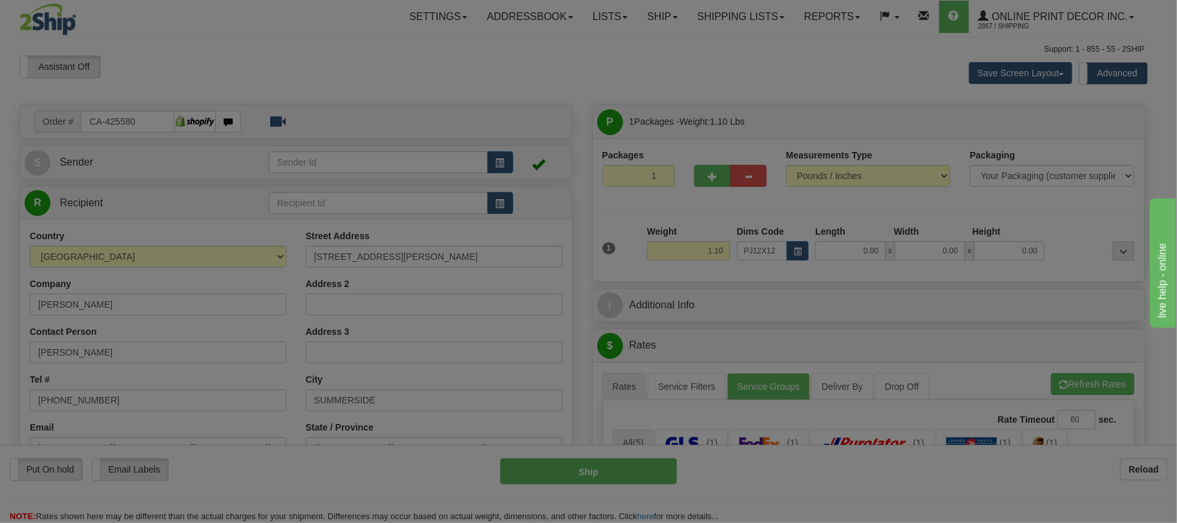
type input "16.00"
type input "13.00"
type input "2.00"
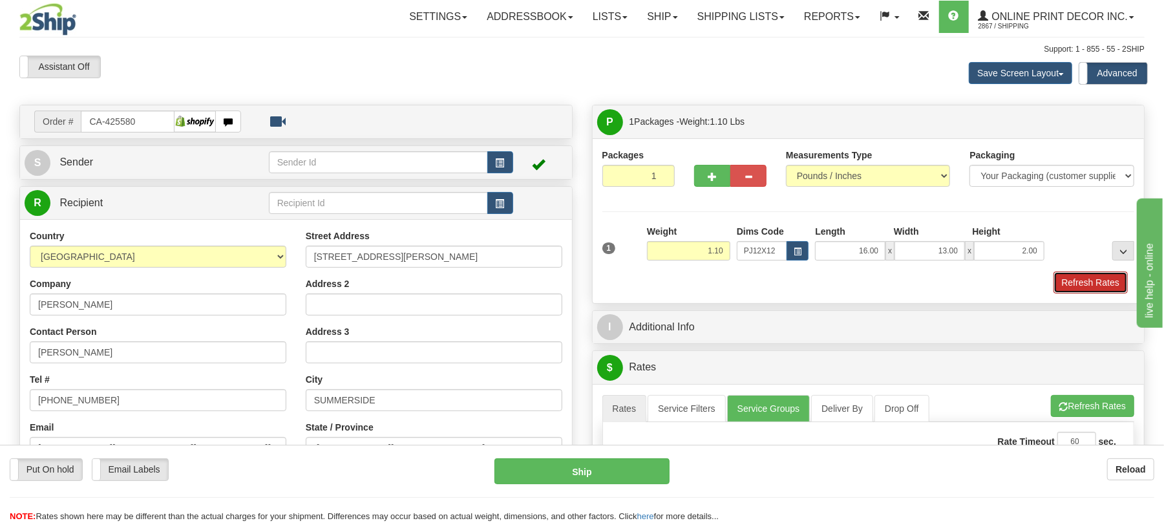
click at [1084, 285] on button "Refresh Rates" at bounding box center [1091, 282] width 74 height 22
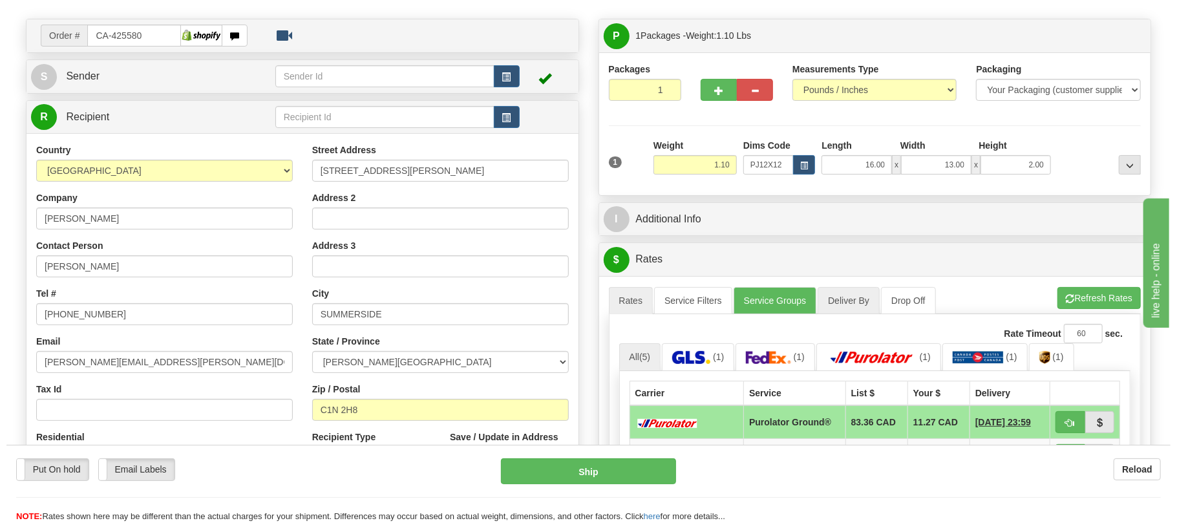
scroll to position [172, 0]
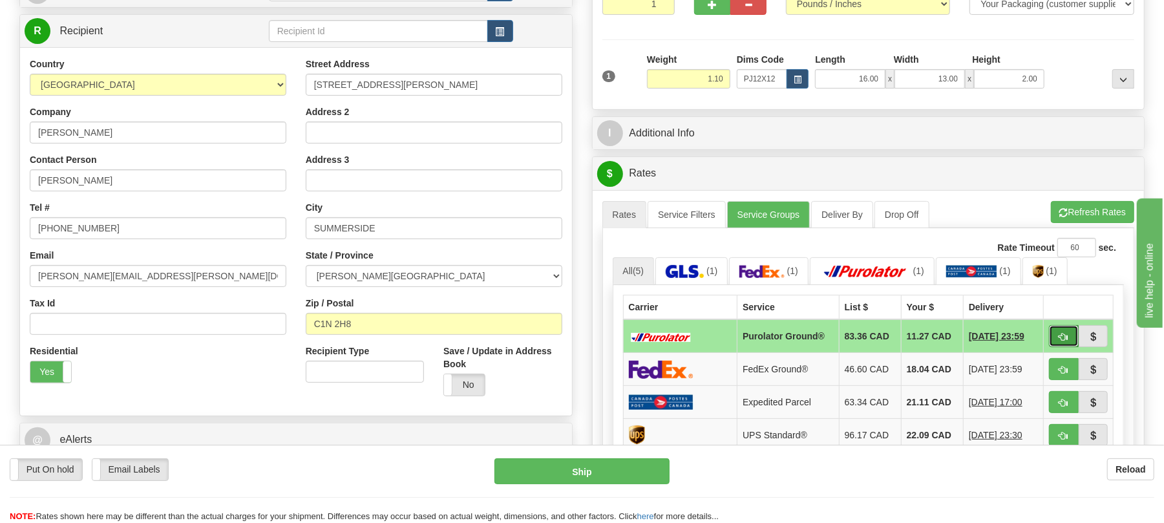
click at [1069, 339] on button "button" at bounding box center [1064, 336] width 30 height 22
type input "260"
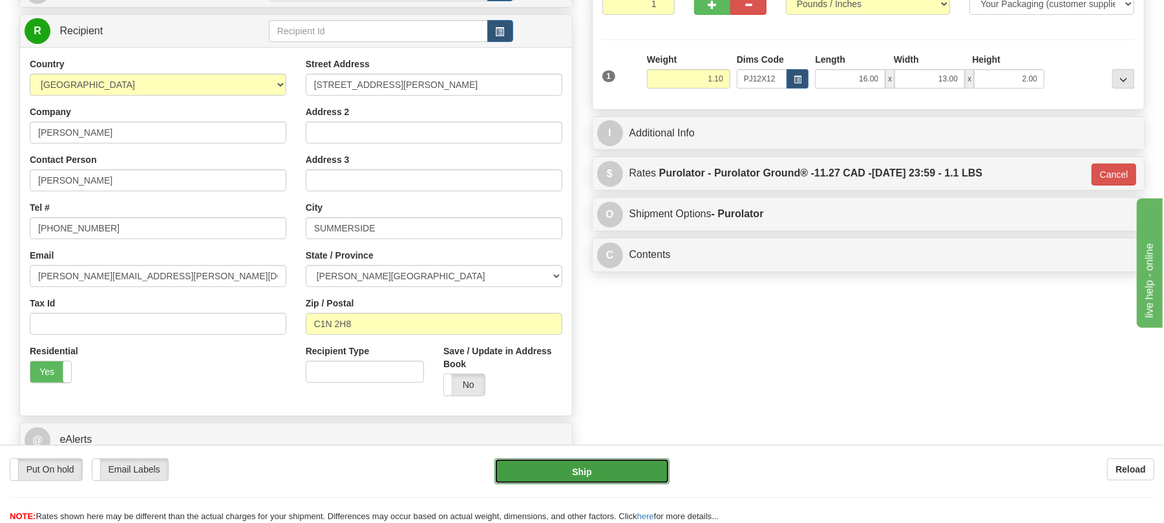
click at [633, 469] on button "Ship" at bounding box center [582, 471] width 175 height 26
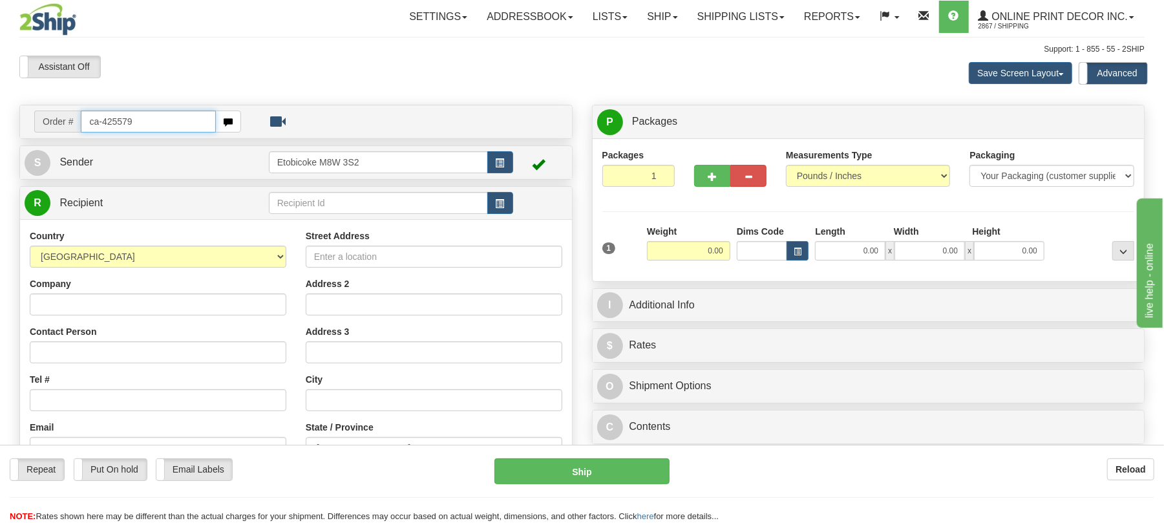
type input "ca-425579"
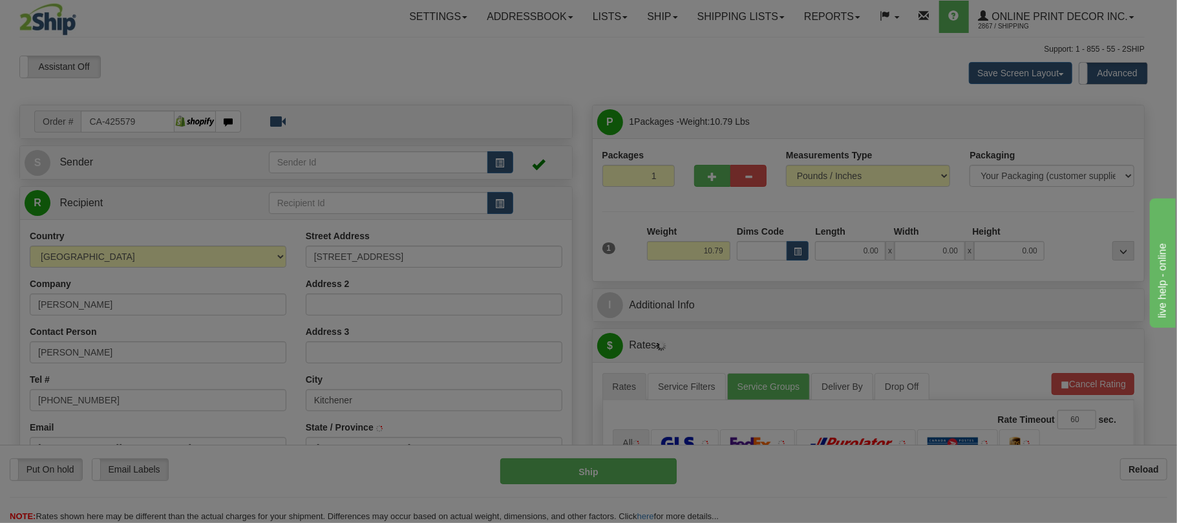
type input "KITCHENER"
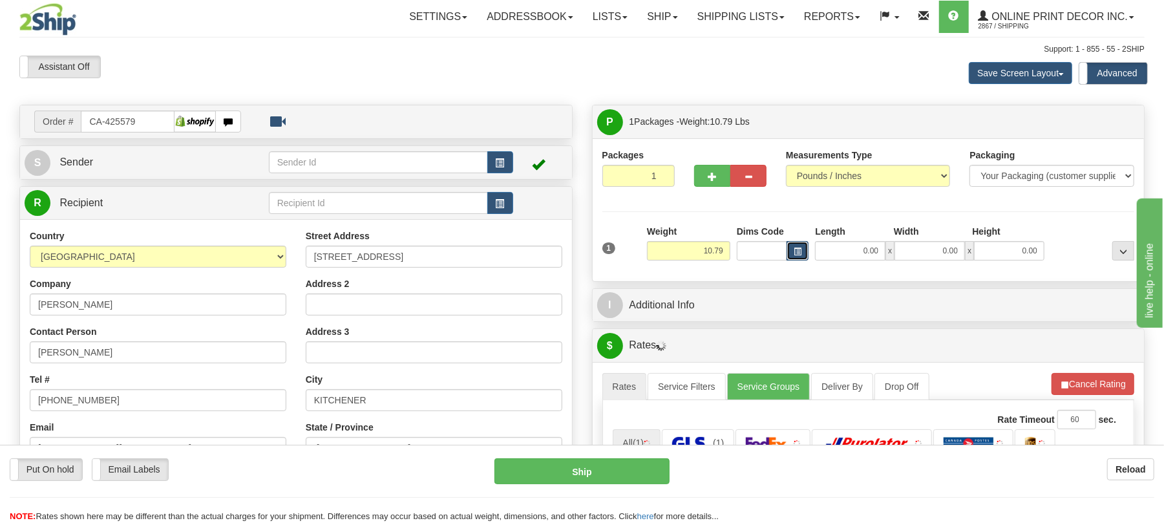
click at [804, 253] on button "button" at bounding box center [798, 250] width 22 height 19
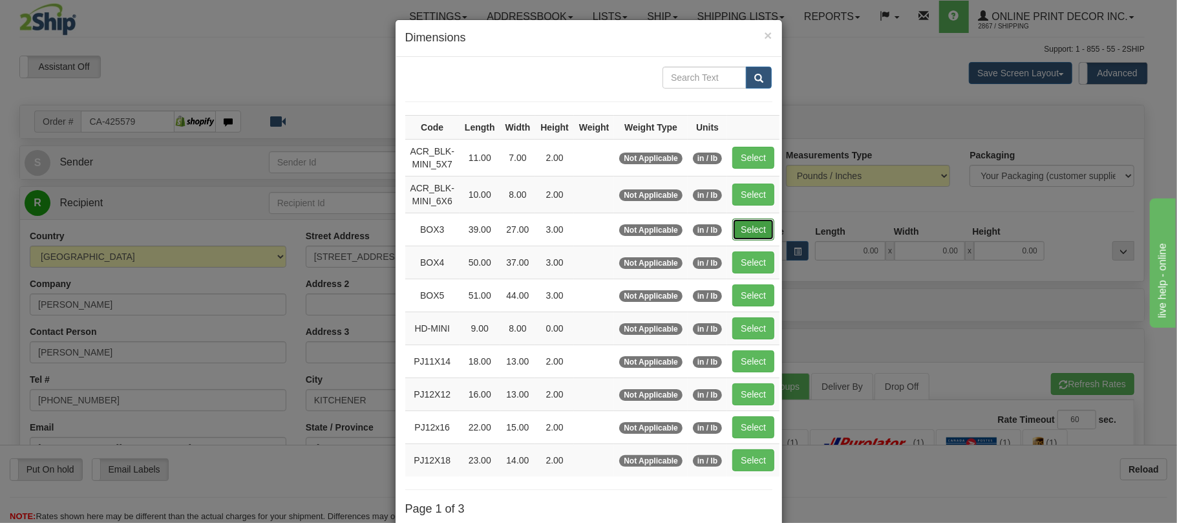
click at [772, 220] on button "Select" at bounding box center [753, 229] width 42 height 22
type input "BOX3"
type input "39.00"
type input "27.00"
type input "3.00"
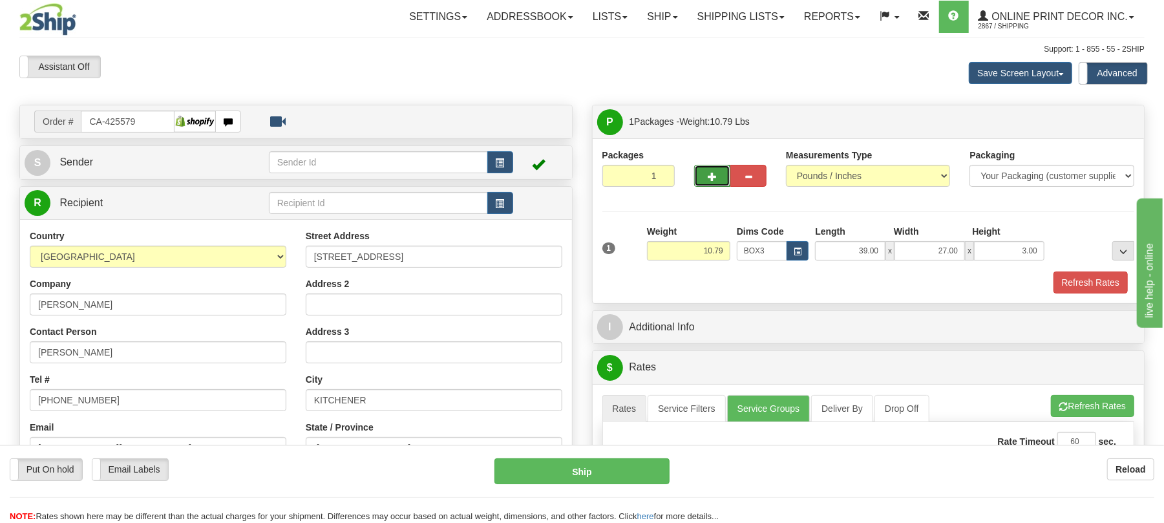
click at [698, 187] on button "button" at bounding box center [712, 176] width 36 height 22
radio input "true"
type input "2"
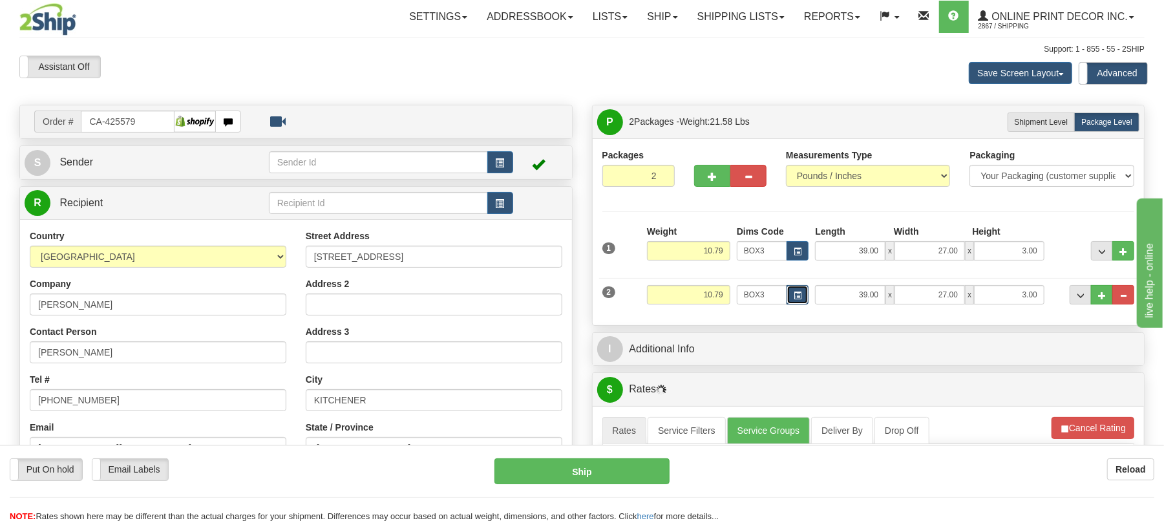
click at [794, 301] on button "button" at bounding box center [798, 294] width 22 height 19
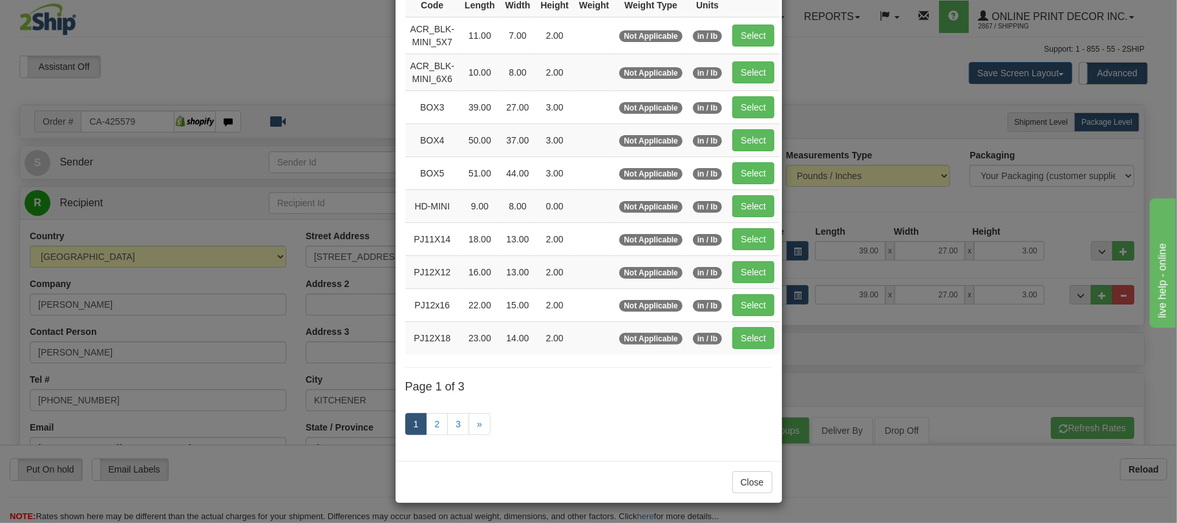
scroll to position [44, 0]
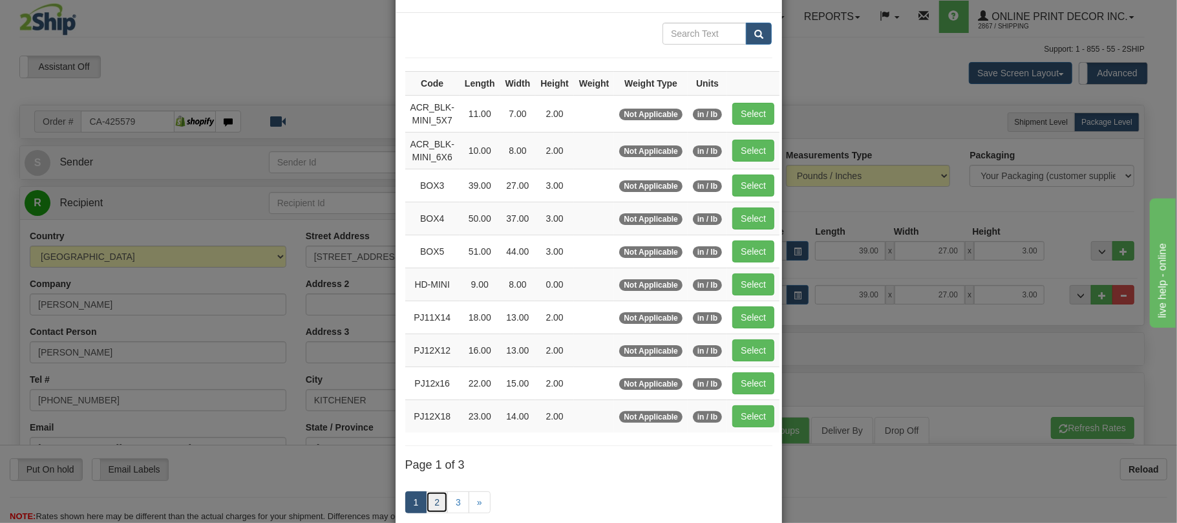
click at [432, 507] on link "2" at bounding box center [437, 502] width 22 height 22
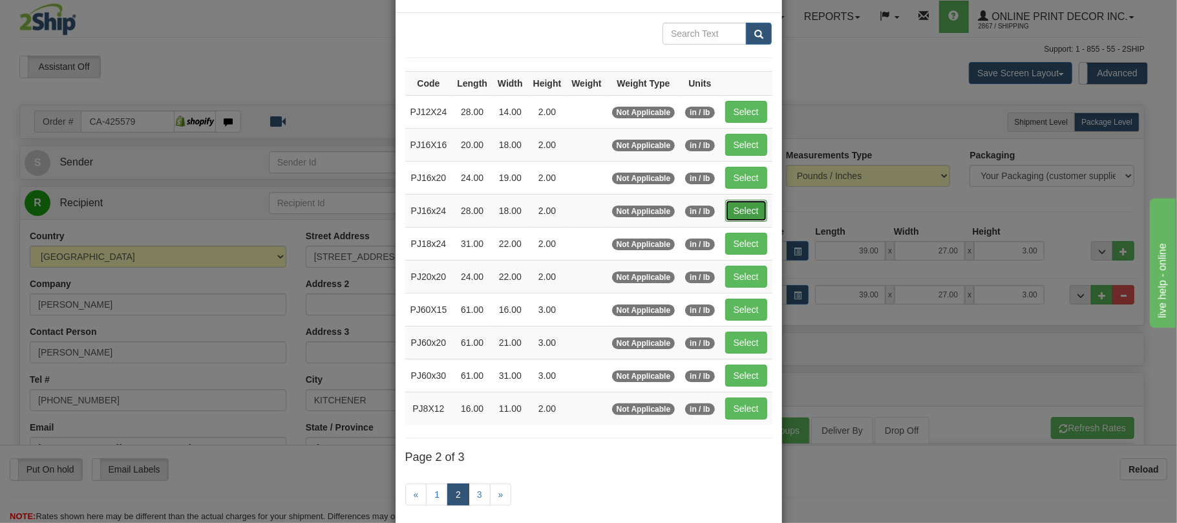
click at [746, 220] on button "Select" at bounding box center [746, 211] width 42 height 22
type input "PJ16x24"
type input "28.00"
type input "18.00"
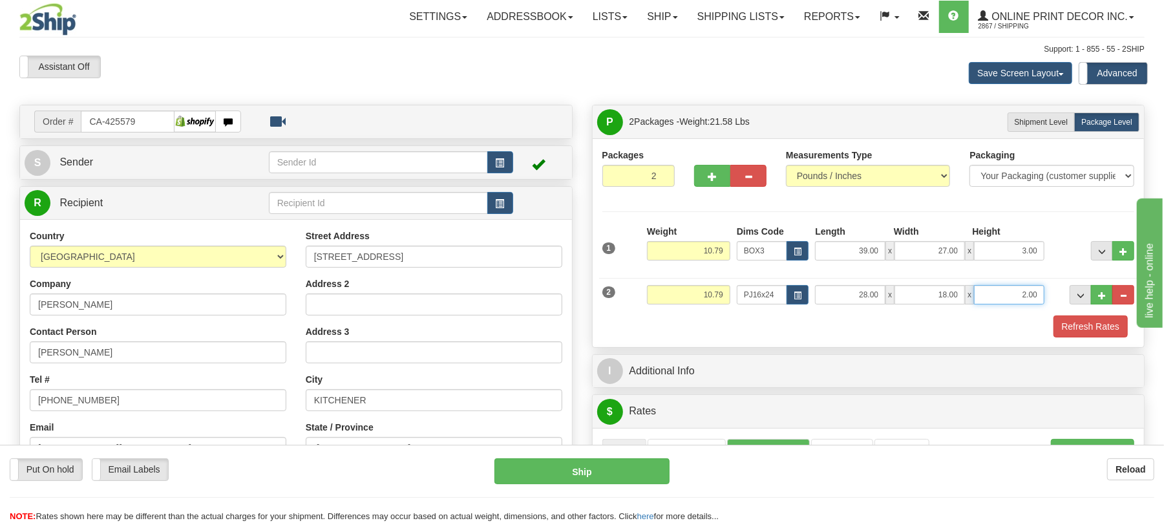
click at [1025, 297] on input "2.00" at bounding box center [1009, 294] width 70 height 19
type input "4.00"
click at [699, 176] on button "button" at bounding box center [712, 176] width 36 height 22
type input "3"
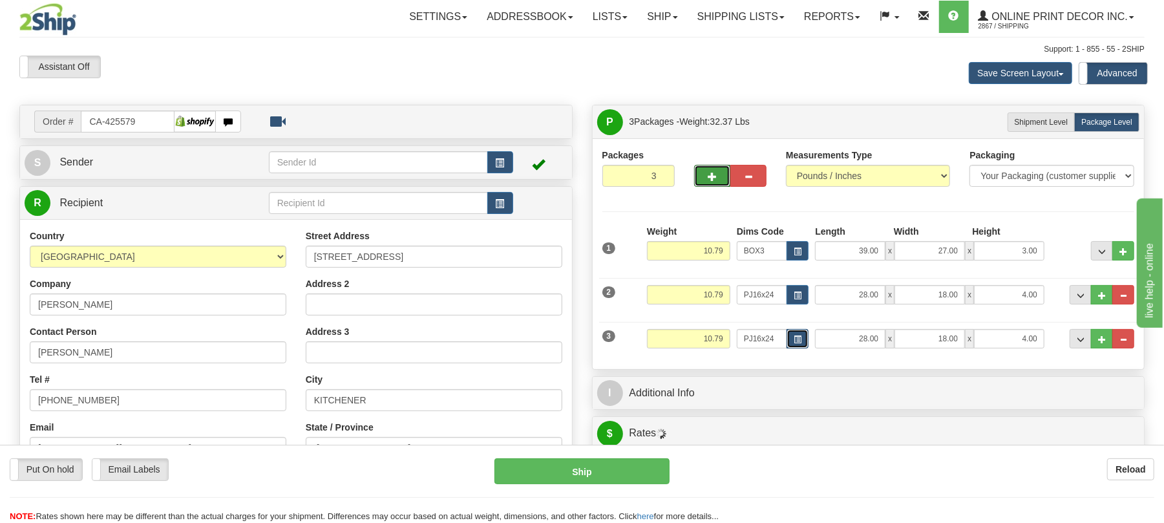
click at [797, 343] on span "button" at bounding box center [798, 339] width 8 height 7
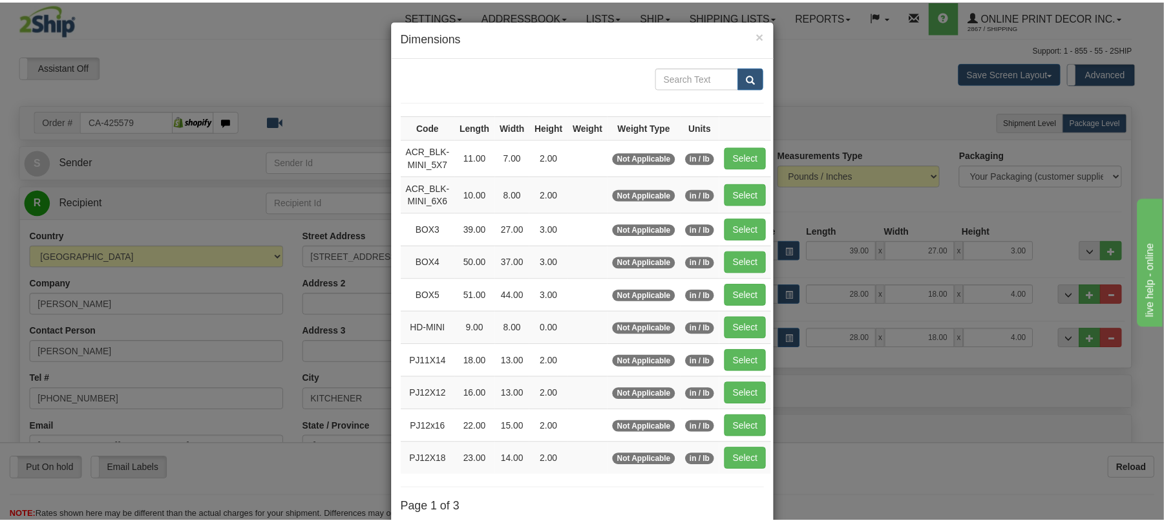
scroll to position [86, 0]
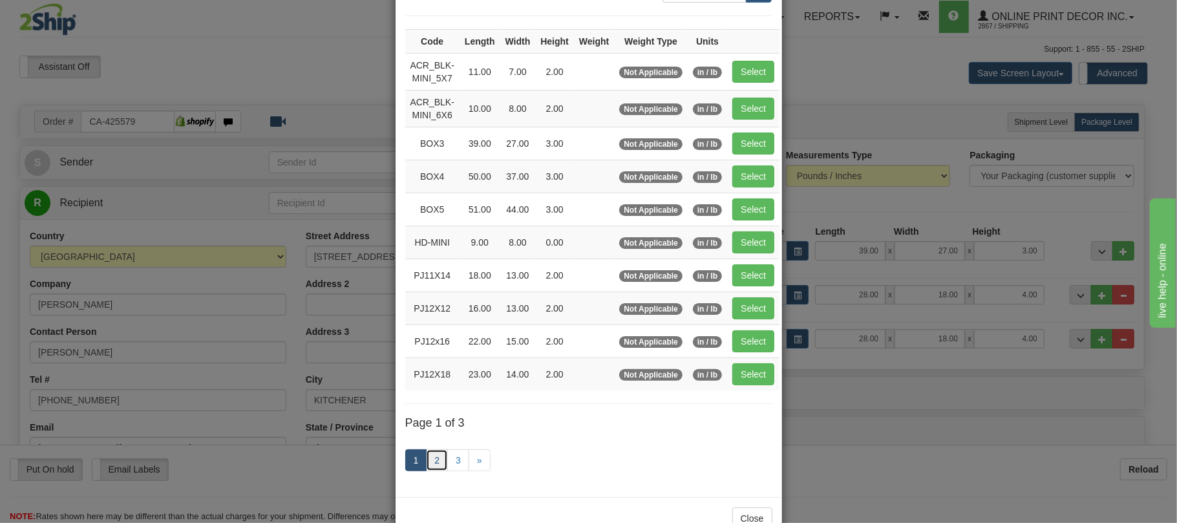
click at [436, 471] on link "2" at bounding box center [437, 460] width 22 height 22
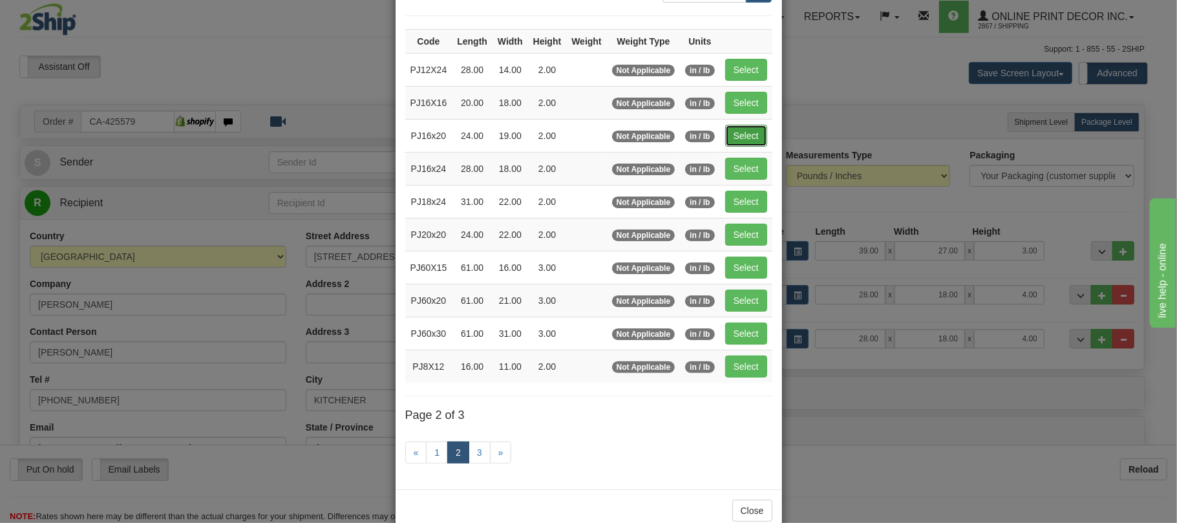
click at [747, 132] on button "Select" at bounding box center [746, 136] width 42 height 22
type input "PJ16x20"
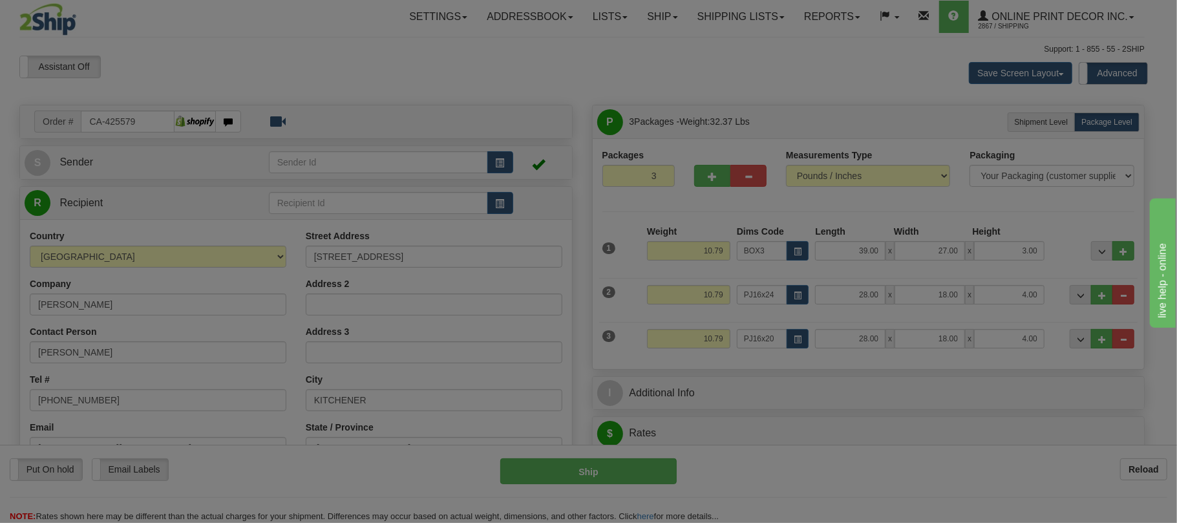
type input "24.00"
type input "19.00"
type input "2.00"
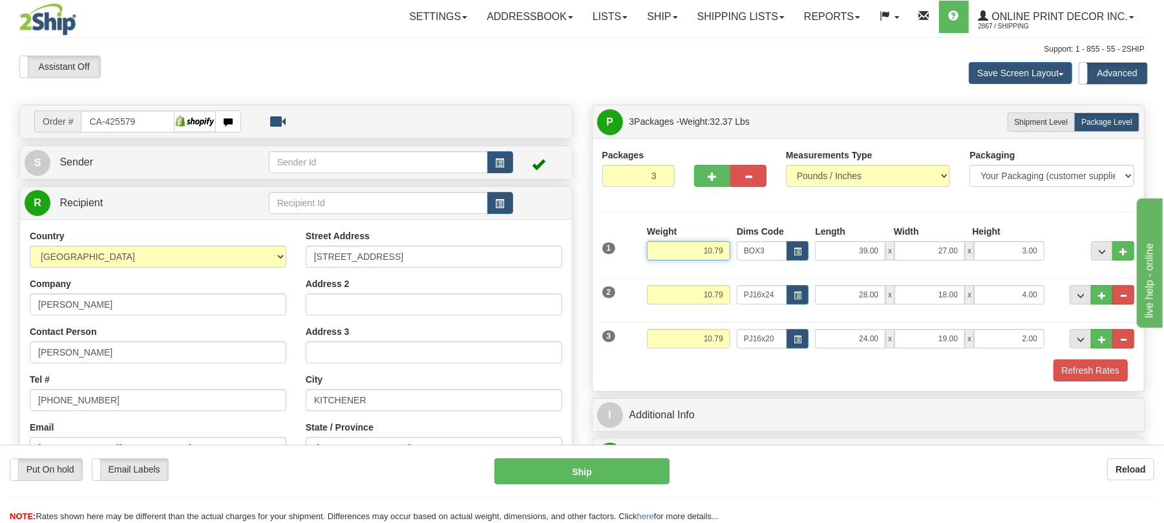
drag, startPoint x: 694, startPoint y: 257, endPoint x: 743, endPoint y: 259, distance: 49.2
click at [743, 259] on div "1 Weight 10.79 Dims Code x x" at bounding box center [868, 248] width 539 height 46
drag, startPoint x: 681, startPoint y: 301, endPoint x: 725, endPoint y: 308, distance: 45.3
click at [725, 308] on div "Weight 10.79" at bounding box center [689, 299] width 90 height 29
drag, startPoint x: 686, startPoint y: 246, endPoint x: 759, endPoint y: 259, distance: 74.2
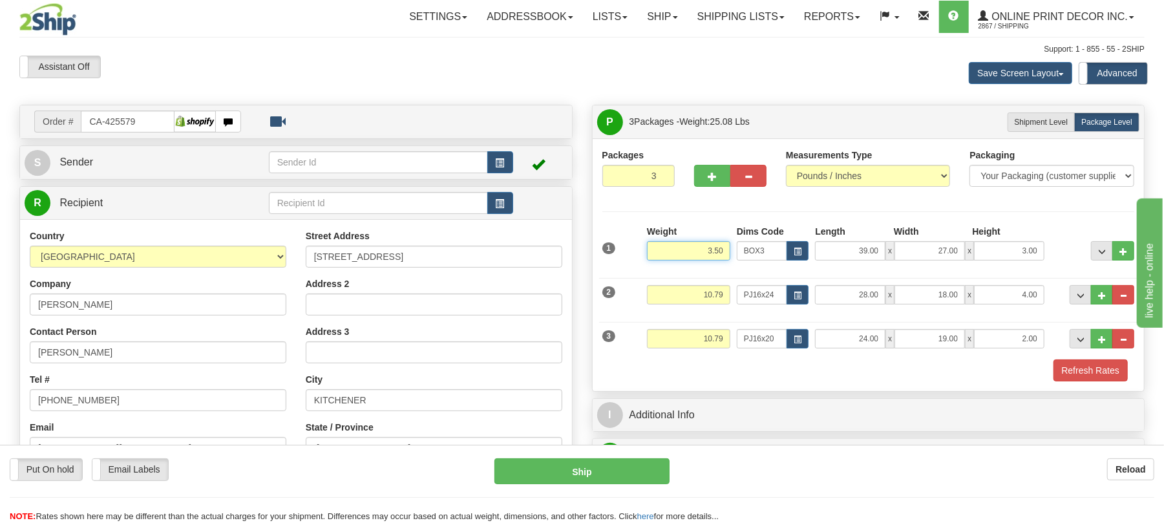
click at [759, 259] on div "1 Weight 3.50 Dims Code BOX3" at bounding box center [868, 248] width 539 height 46
type input "4.50"
drag, startPoint x: 705, startPoint y: 293, endPoint x: 774, endPoint y: 293, distance: 69.2
click at [774, 293] on div "2 Weight 10.79 Dims Code PJ16x24 Length x x" at bounding box center [868, 292] width 539 height 43
type input "2.36"
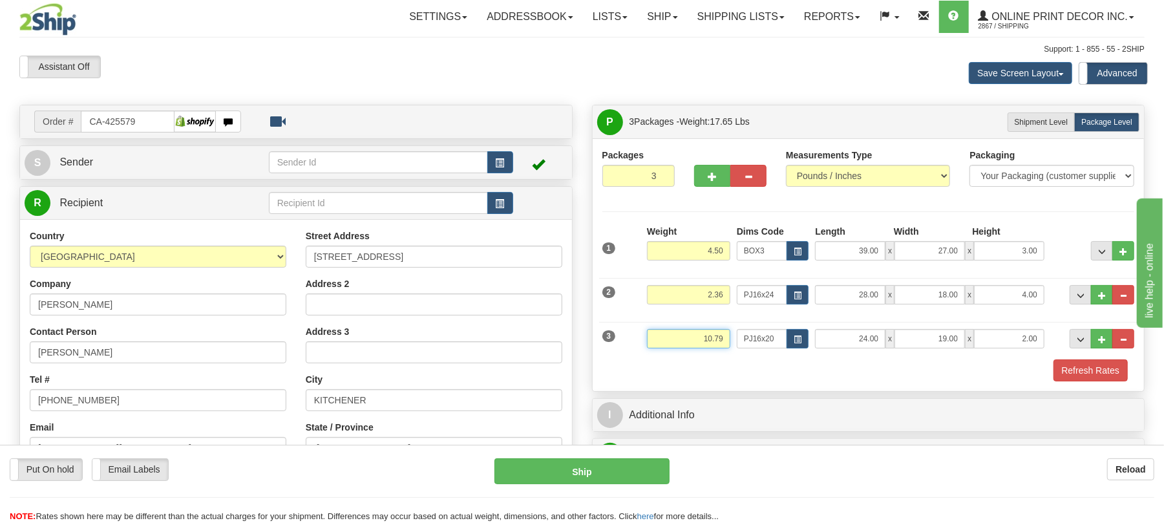
drag, startPoint x: 681, startPoint y: 343, endPoint x: 722, endPoint y: 340, distance: 41.5
click at [722, 340] on input "10.79" at bounding box center [688, 338] width 83 height 19
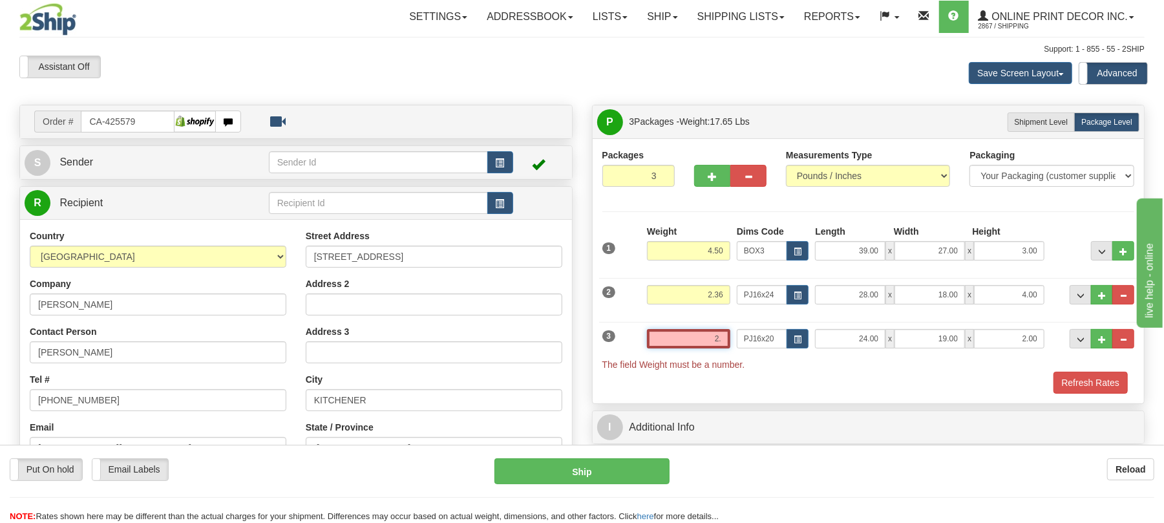
click at [704, 336] on input "2." at bounding box center [688, 338] width 83 height 19
click at [686, 332] on input "2." at bounding box center [688, 338] width 83 height 19
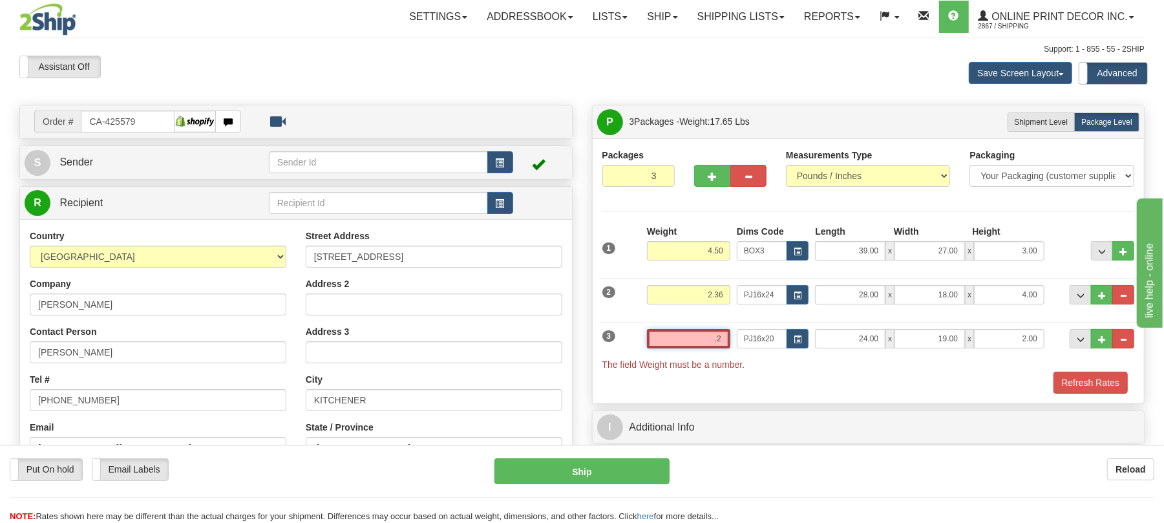
click at [727, 339] on input ".2" at bounding box center [688, 338] width 83 height 19
click at [723, 341] on input ".2" at bounding box center [688, 338] width 83 height 19
drag, startPoint x: 707, startPoint y: 339, endPoint x: 752, endPoint y: 342, distance: 45.3
click at [710, 339] on input ".2.36" at bounding box center [688, 338] width 83 height 19
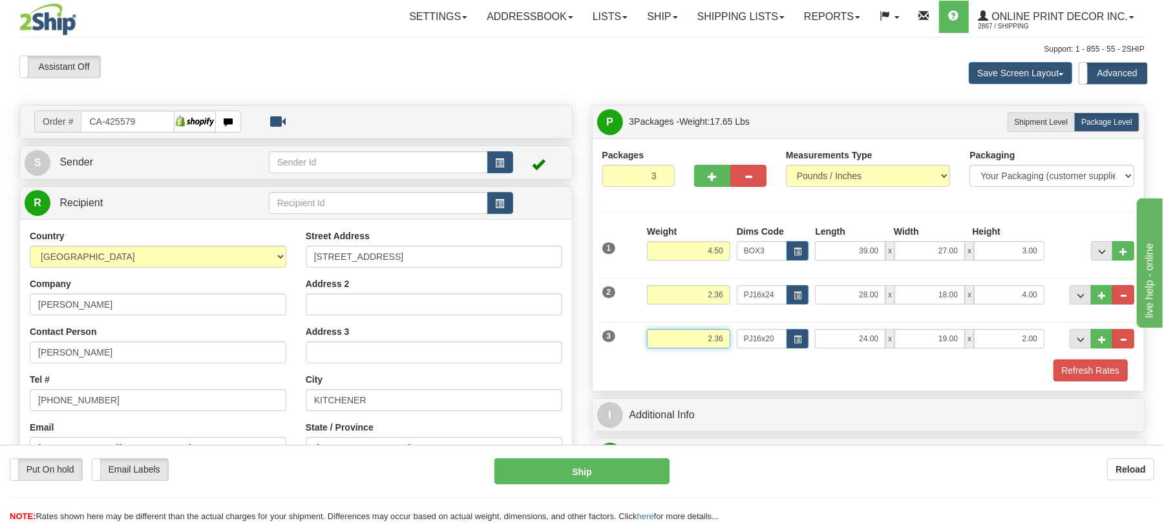
type input "2.36"
click at [878, 384] on div "Packages 3 3 Measurements Type" at bounding box center [869, 264] width 552 height 253
click at [1105, 373] on button "Refresh Rates" at bounding box center [1091, 370] width 74 height 22
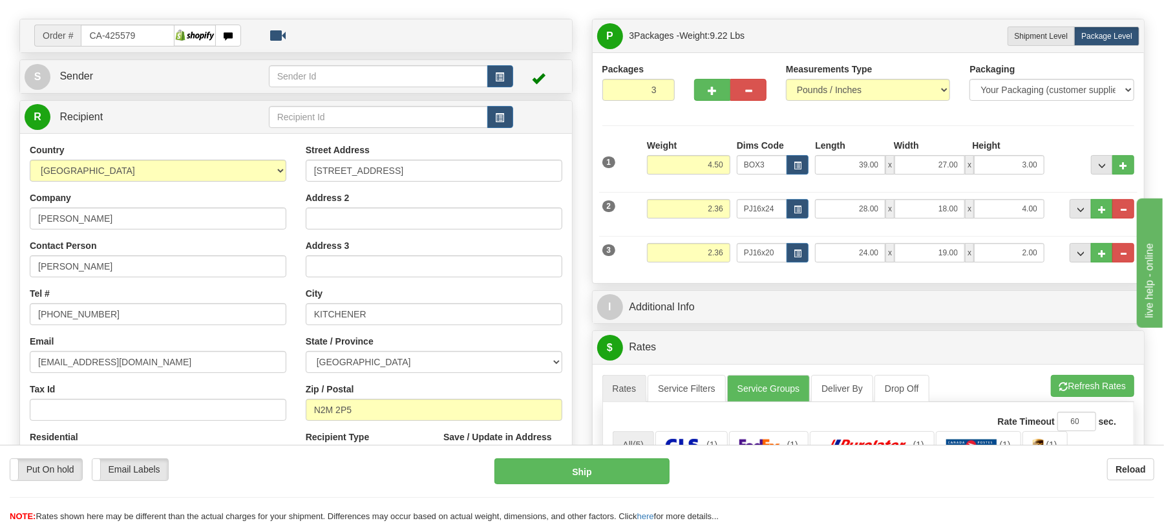
scroll to position [259, 0]
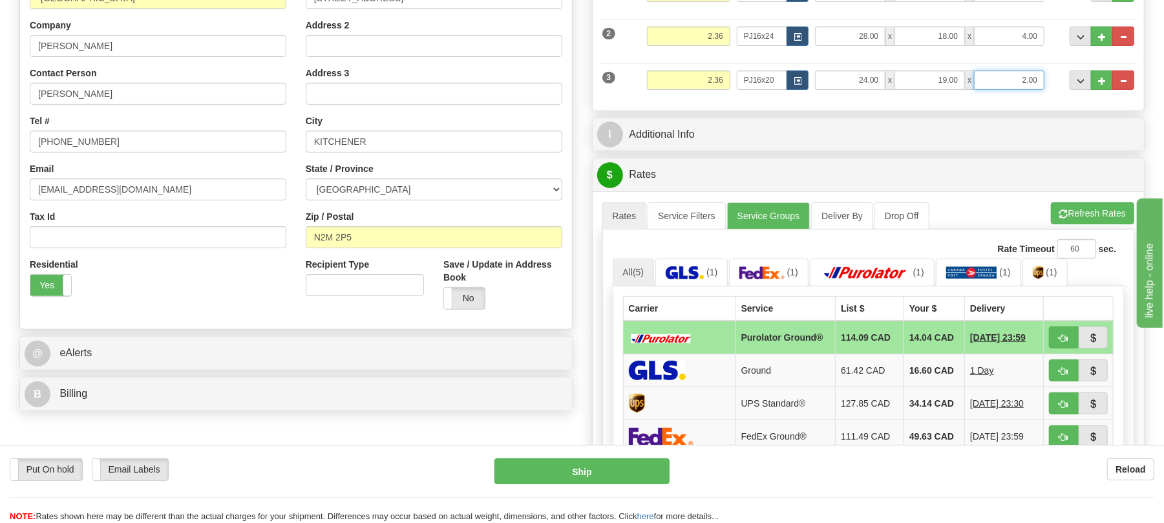
click at [1027, 79] on input "2.00" at bounding box center [1009, 79] width 70 height 19
type input "4.00"
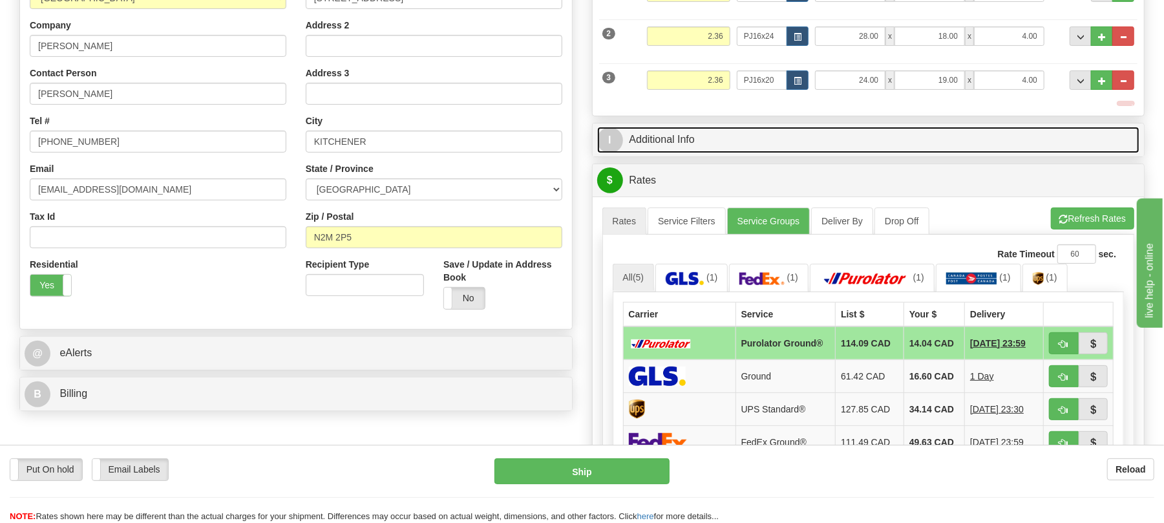
click at [1025, 136] on link "I Additional Info" at bounding box center [868, 140] width 543 height 27
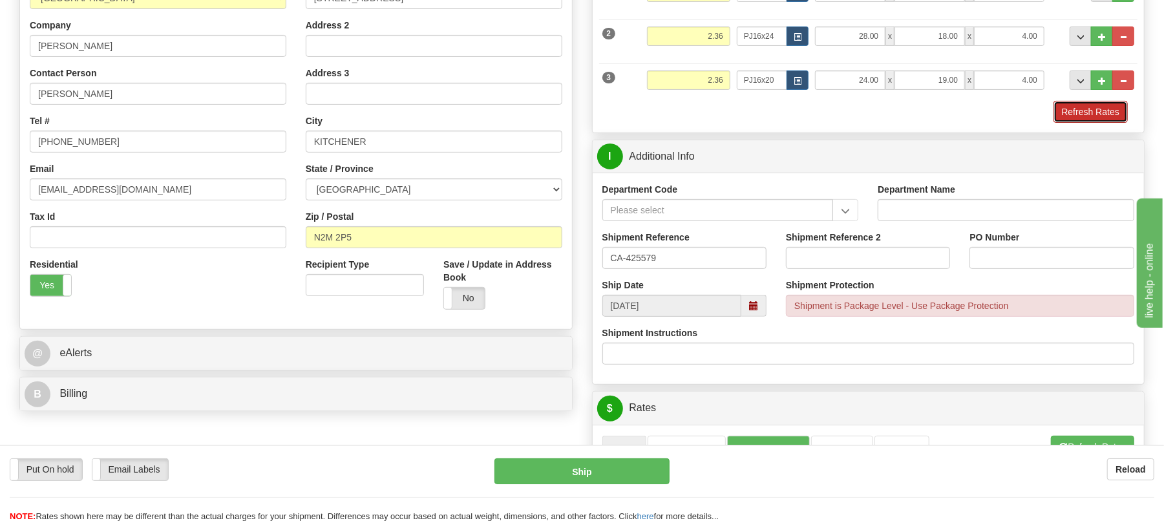
click at [1067, 123] on button "Refresh Rates" at bounding box center [1091, 112] width 74 height 22
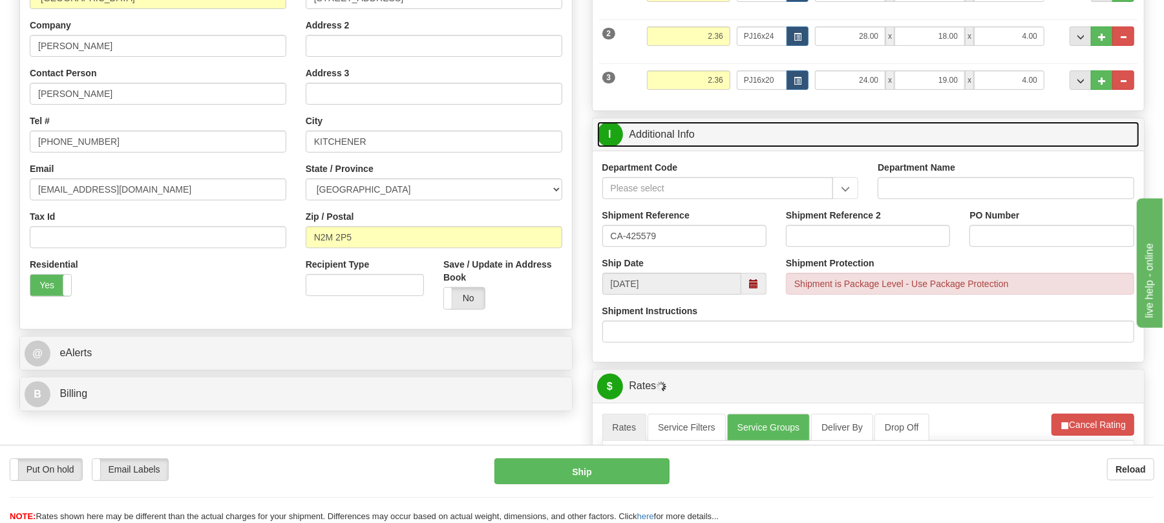
click at [828, 138] on link "I Additional Info" at bounding box center [868, 135] width 543 height 27
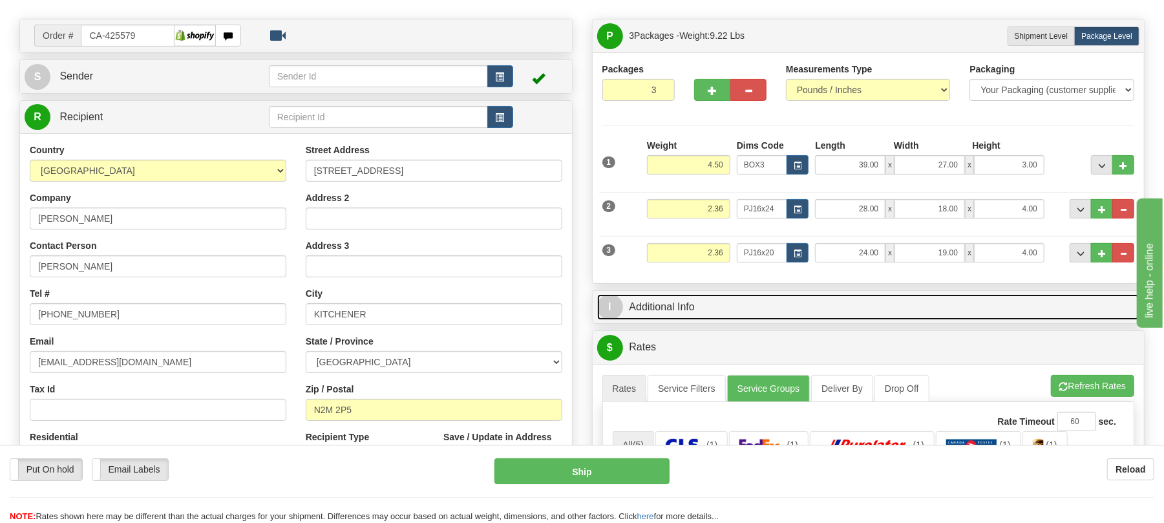
scroll to position [345, 0]
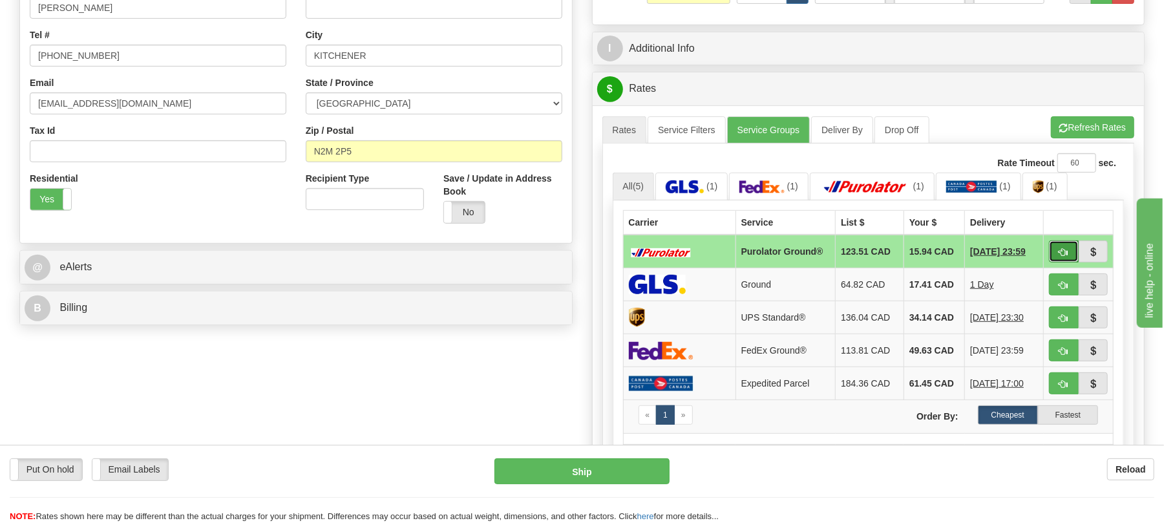
click at [1068, 262] on button "button" at bounding box center [1064, 251] width 30 height 22
type input "260"
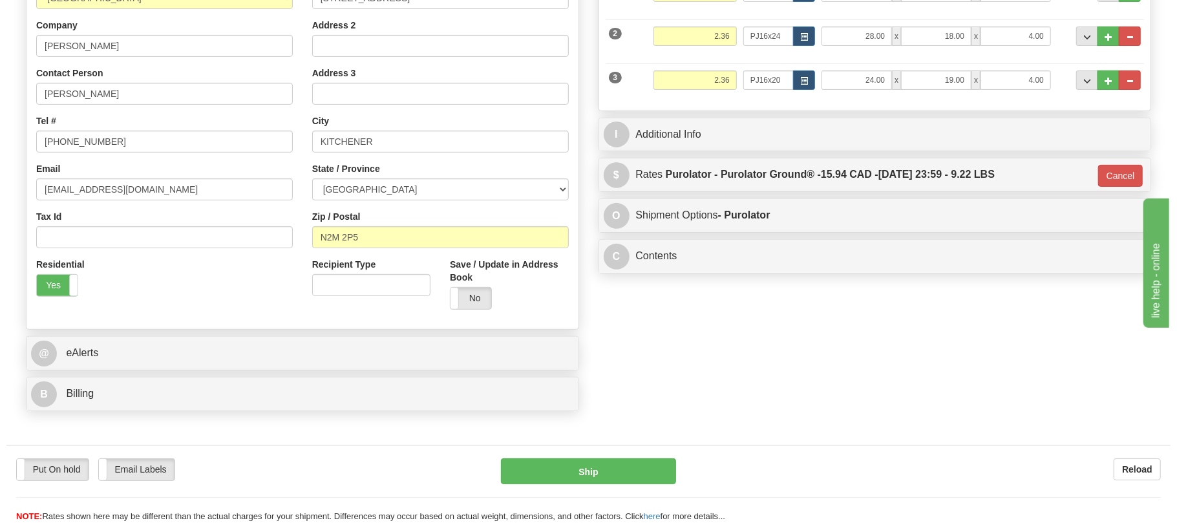
scroll to position [172, 0]
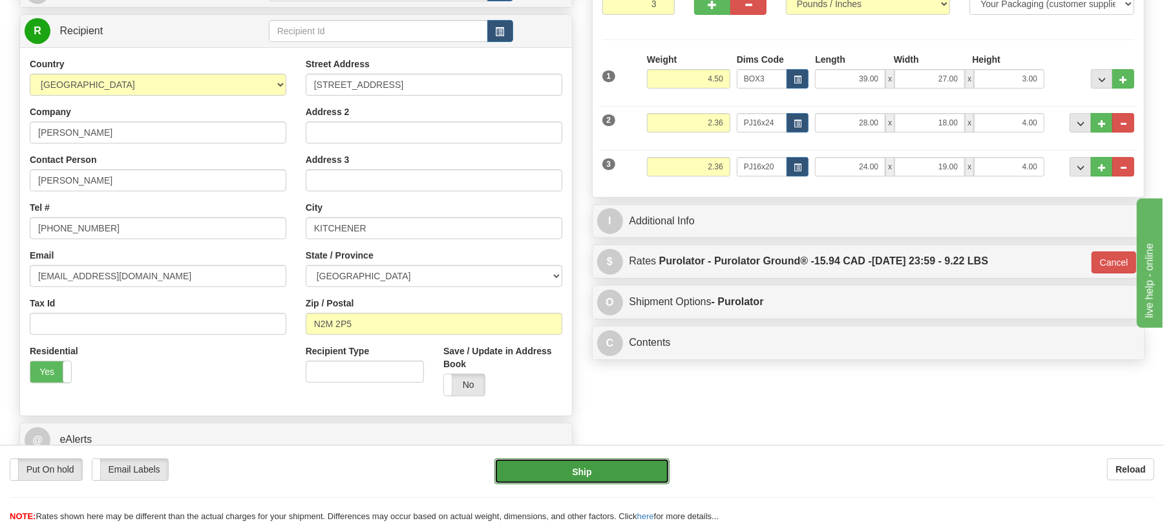
click at [641, 465] on button "Ship" at bounding box center [582, 471] width 175 height 26
